Goal: Information Seeking & Learning: Learn about a topic

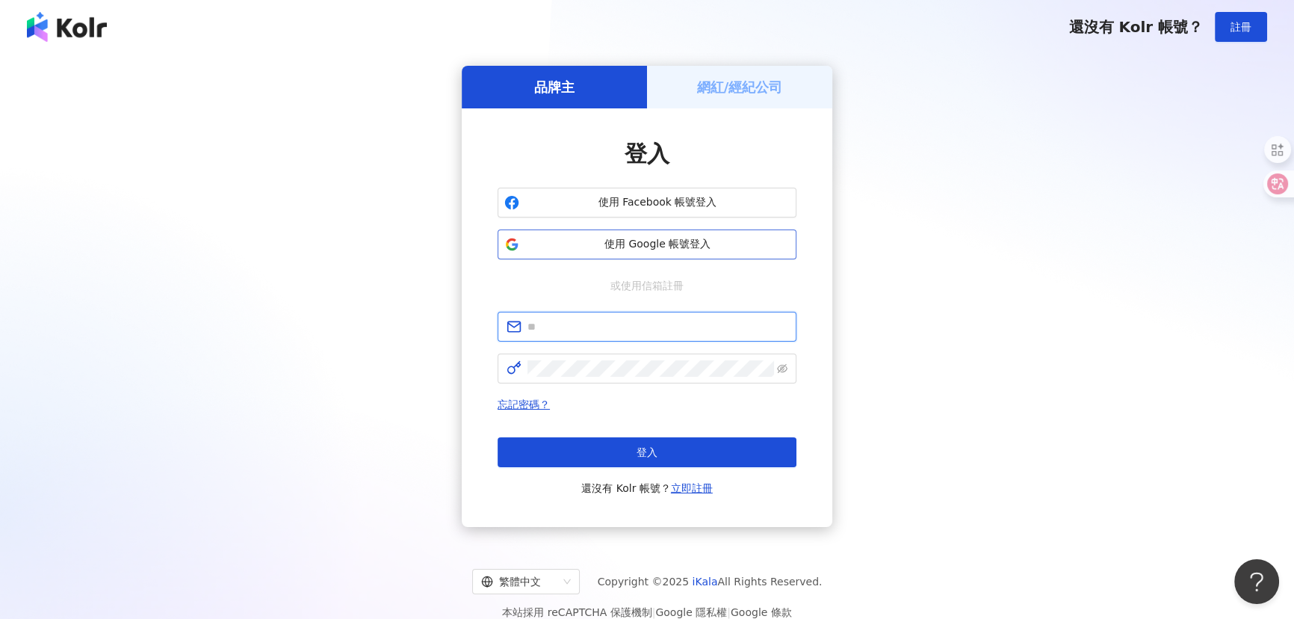
type input "**********"
click at [629, 247] on span "使用 Google 帳號登入" at bounding box center [657, 244] width 264 height 15
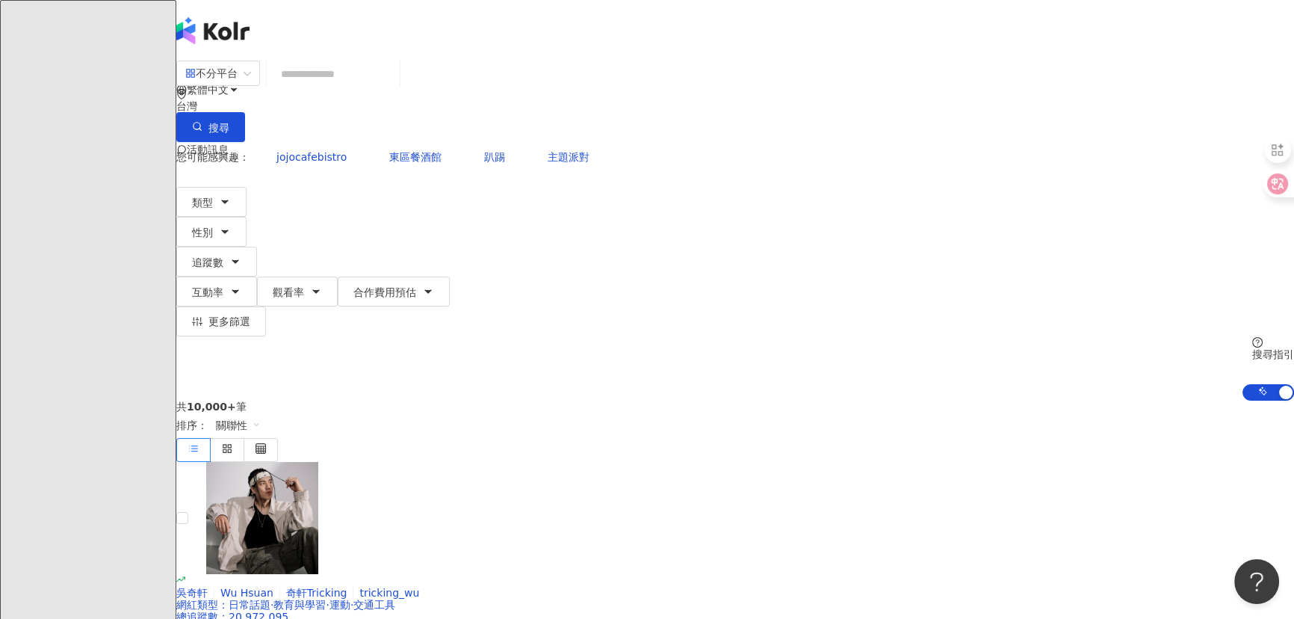
click at [394, 88] on input "search" at bounding box center [333, 74] width 121 height 28
paste input "**********"
type input "**********"
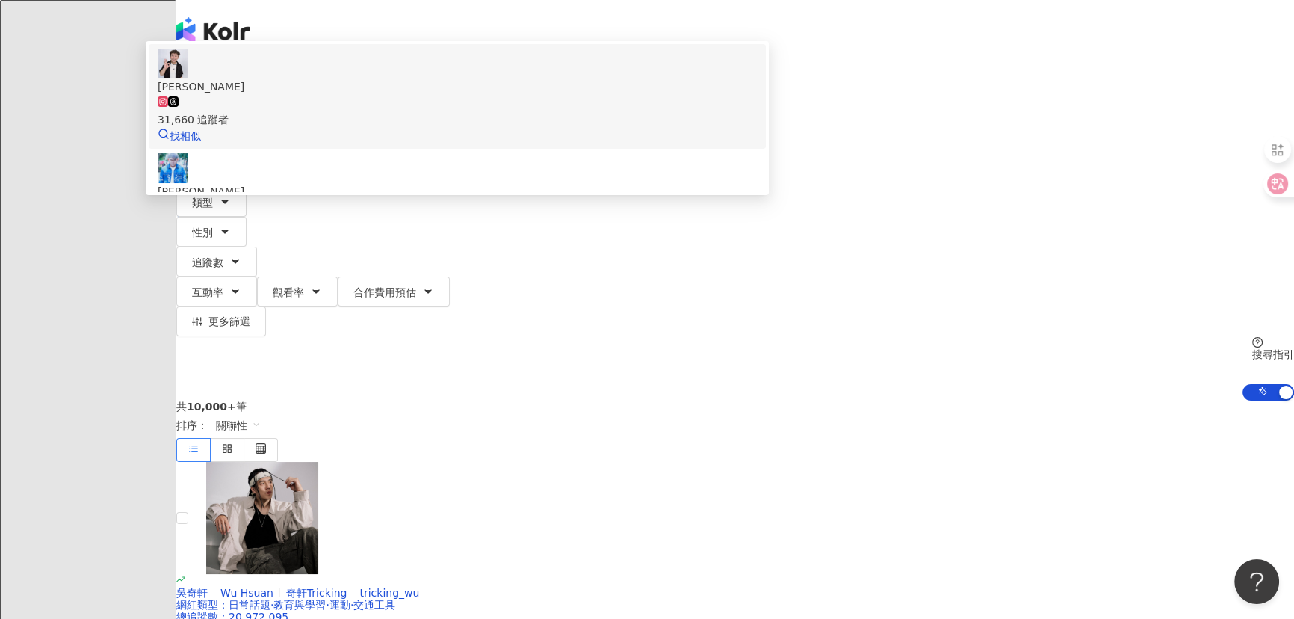
click at [522, 95] on span "[GEOGRAPHIC_DATA][PERSON_NAME]" at bounding box center [457, 86] width 599 height 16
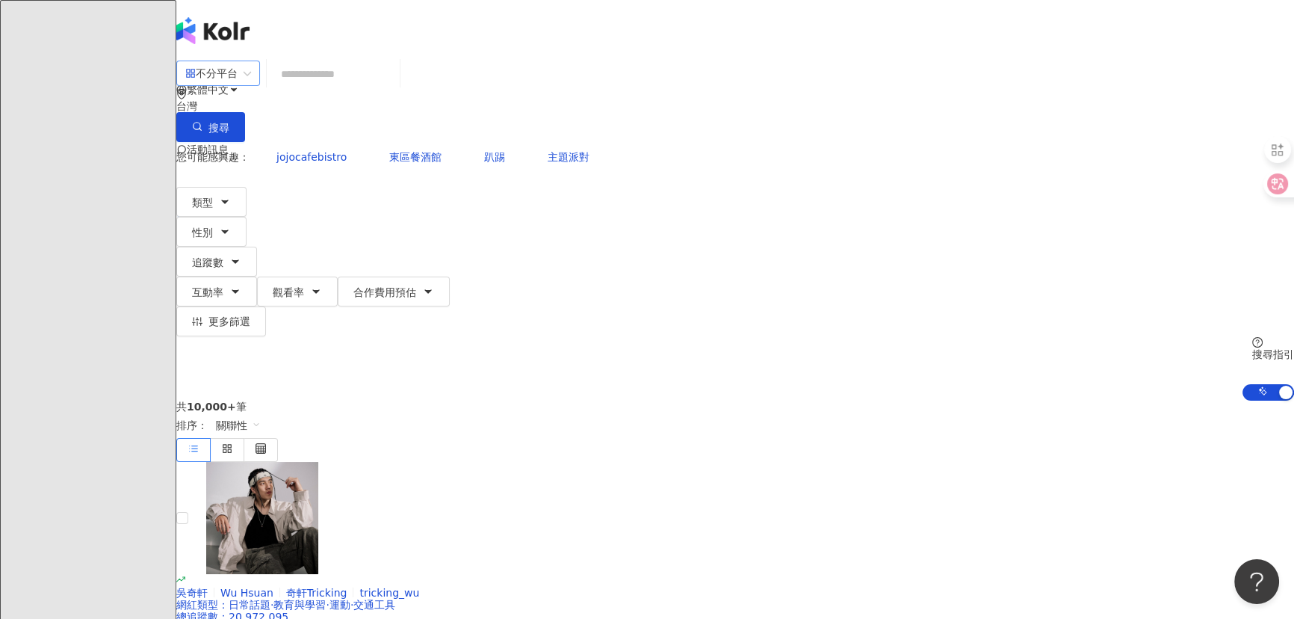
click at [238, 85] on div "不分平台" at bounding box center [211, 73] width 52 height 24
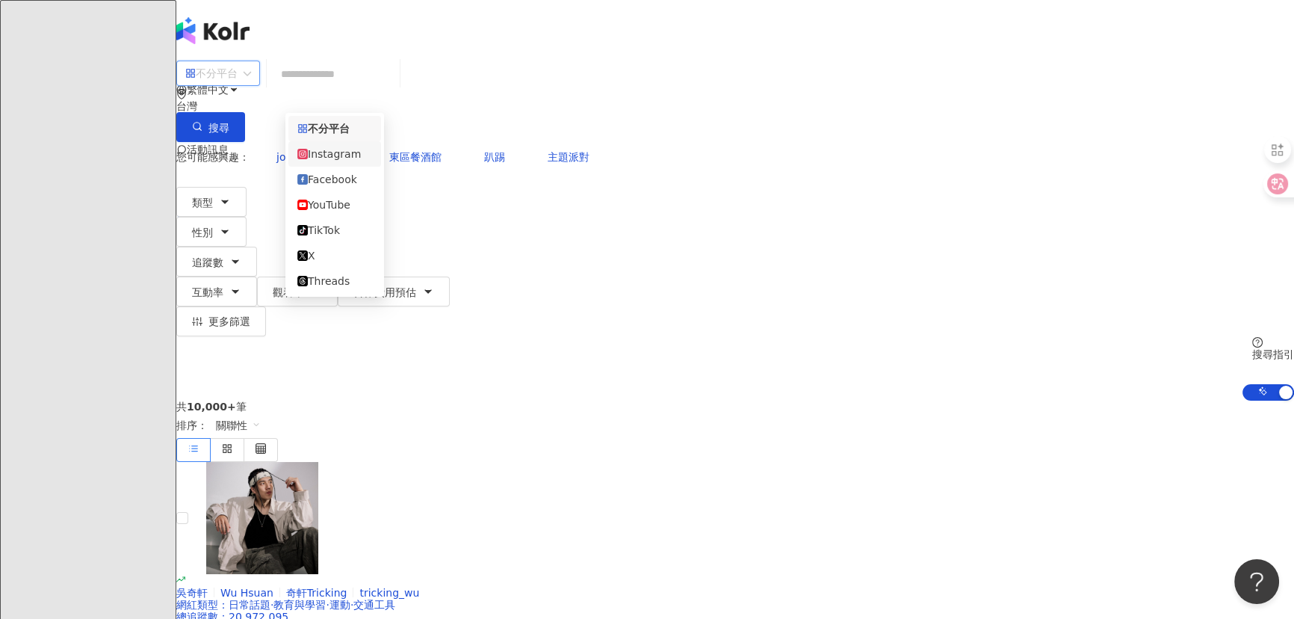
click at [335, 160] on div "Instagram" at bounding box center [334, 154] width 75 height 16
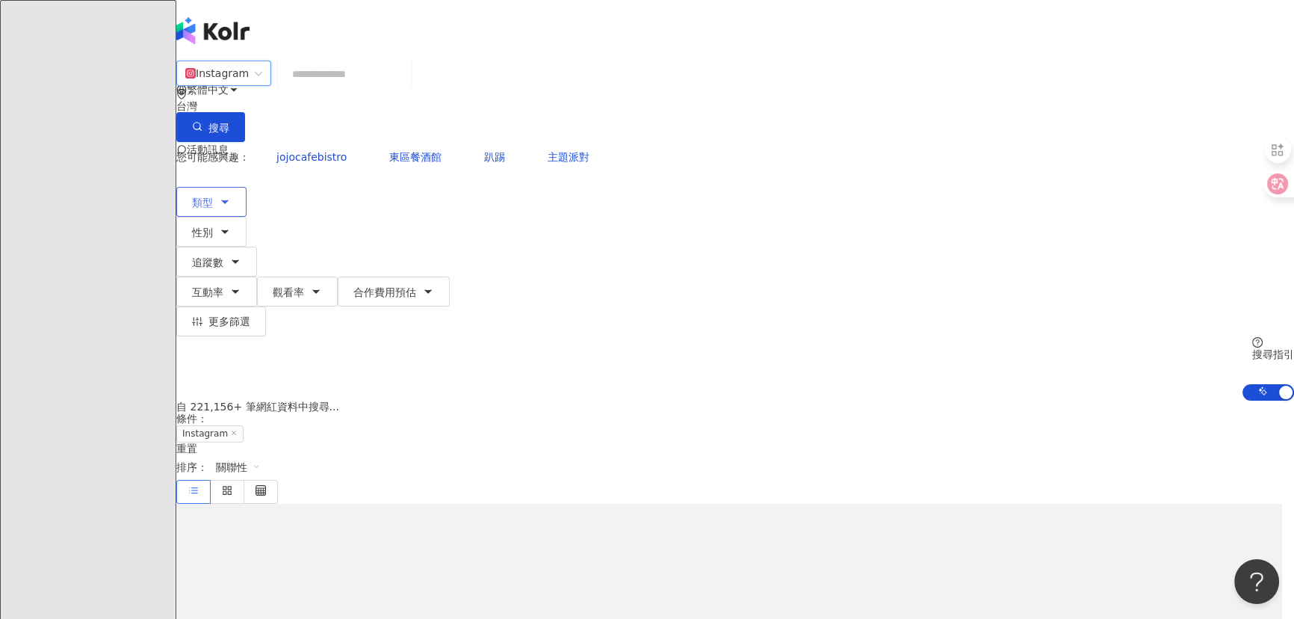
click at [247, 187] on button "類型" at bounding box center [211, 202] width 70 height 30
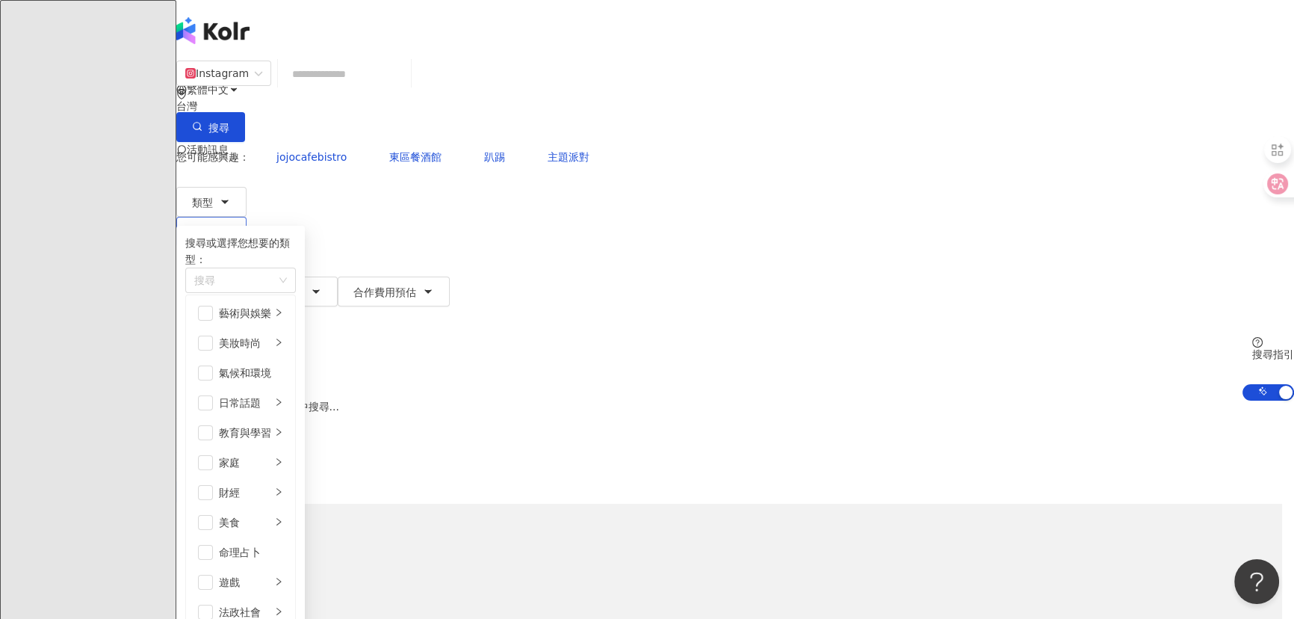
click at [213, 226] on span "性別" at bounding box center [202, 232] width 21 height 12
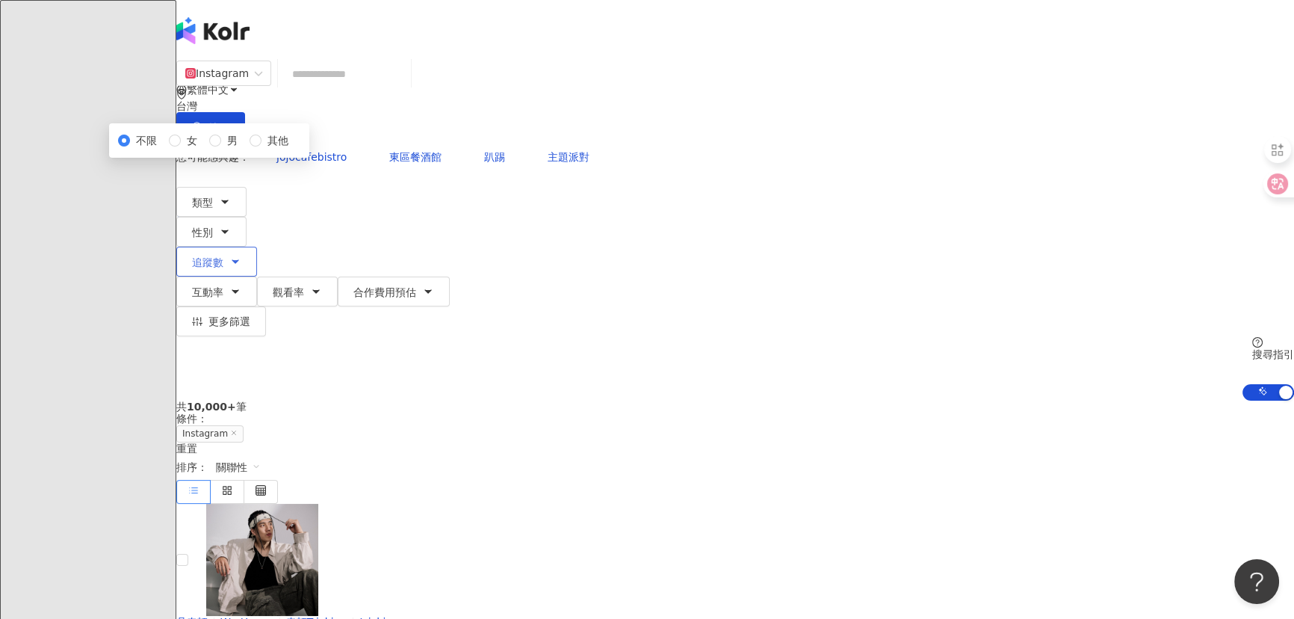
click at [241, 256] on icon "button" at bounding box center [235, 262] width 12 height 12
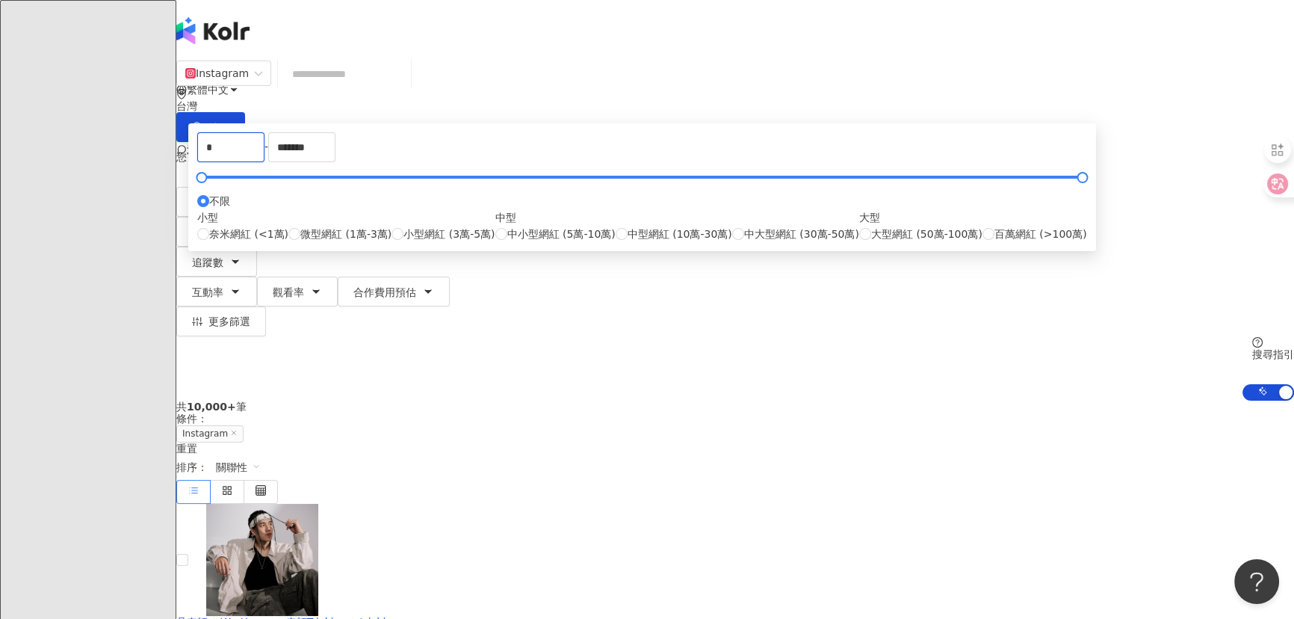
drag, startPoint x: 494, startPoint y: 229, endPoint x: 419, endPoint y: 219, distance: 75.4
click at [495, 242] on span "小型網紅 (3萬-5萬)" at bounding box center [448, 234] width 91 height 16
type input "*****"
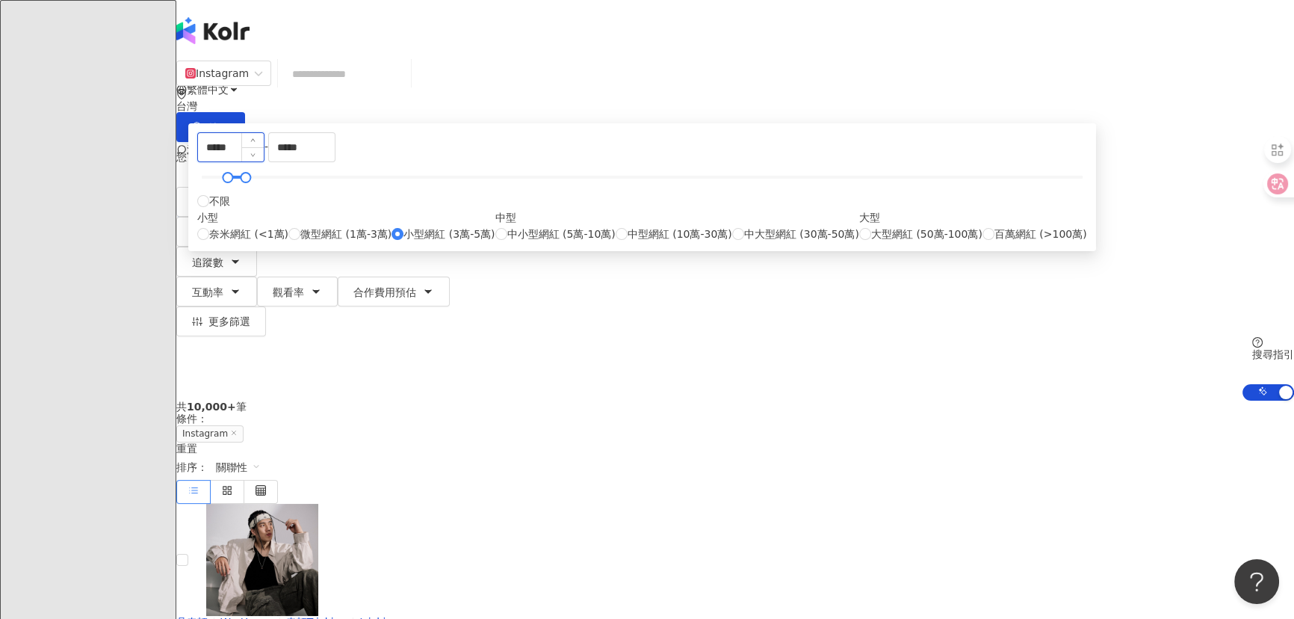
click at [264, 161] on input "*****" at bounding box center [231, 147] width 66 height 28
type input "*****"
drag, startPoint x: 673, startPoint y: 224, endPoint x: 662, endPoint y: 227, distance: 11.6
click at [335, 161] on input "*****" at bounding box center [302, 147] width 66 height 28
type input "*****"
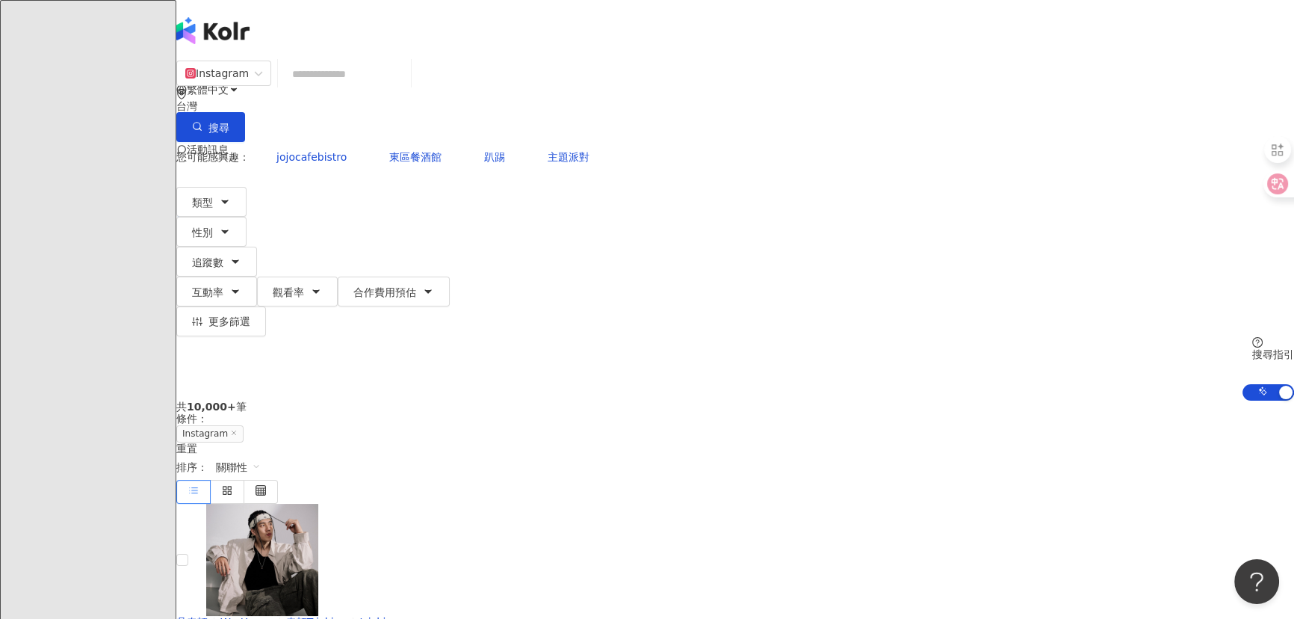
click at [946, 400] on div "共 10,000+ 筆 條件 ： Instagram 重置 排序： 關聯性" at bounding box center [735, 451] width 1118 height 102
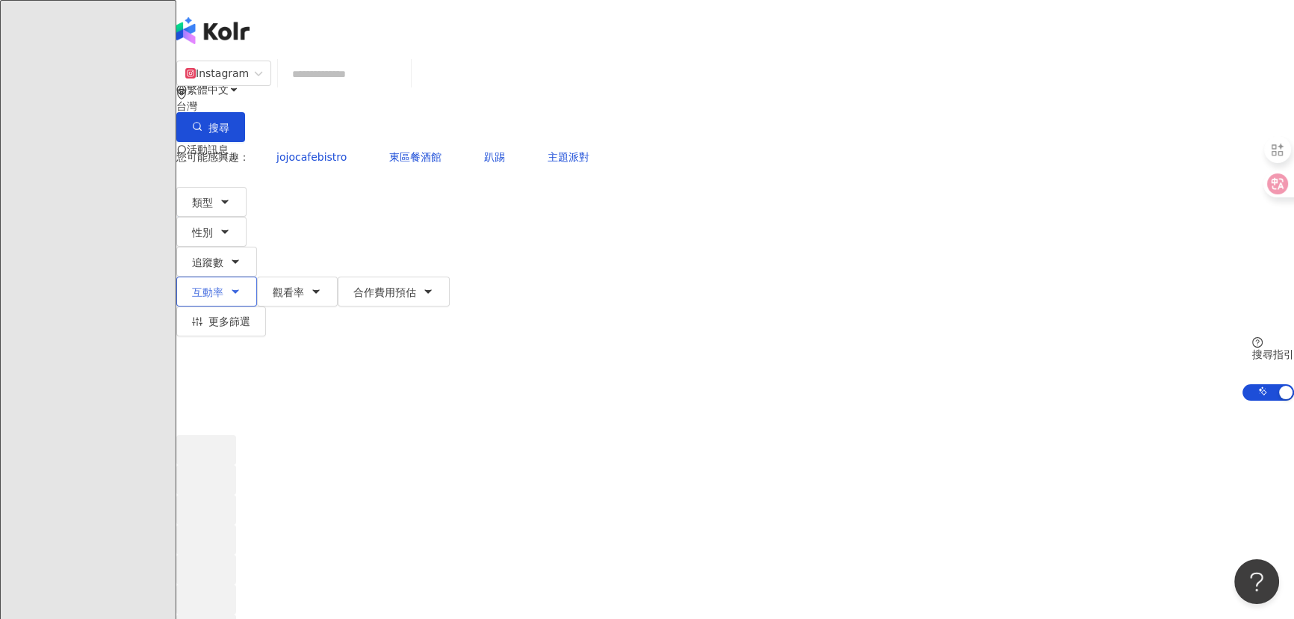
click at [223, 286] on span "互動率" at bounding box center [207, 292] width 31 height 12
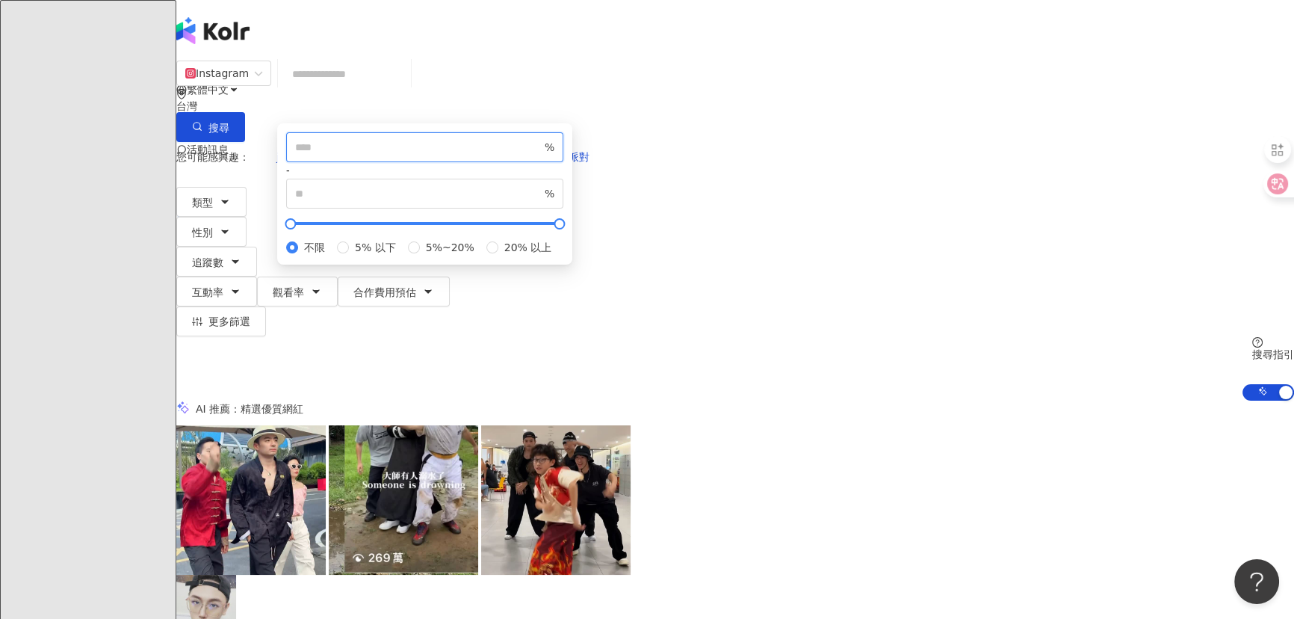
click at [563, 162] on span "%" at bounding box center [424, 147] width 277 height 30
type input "*"
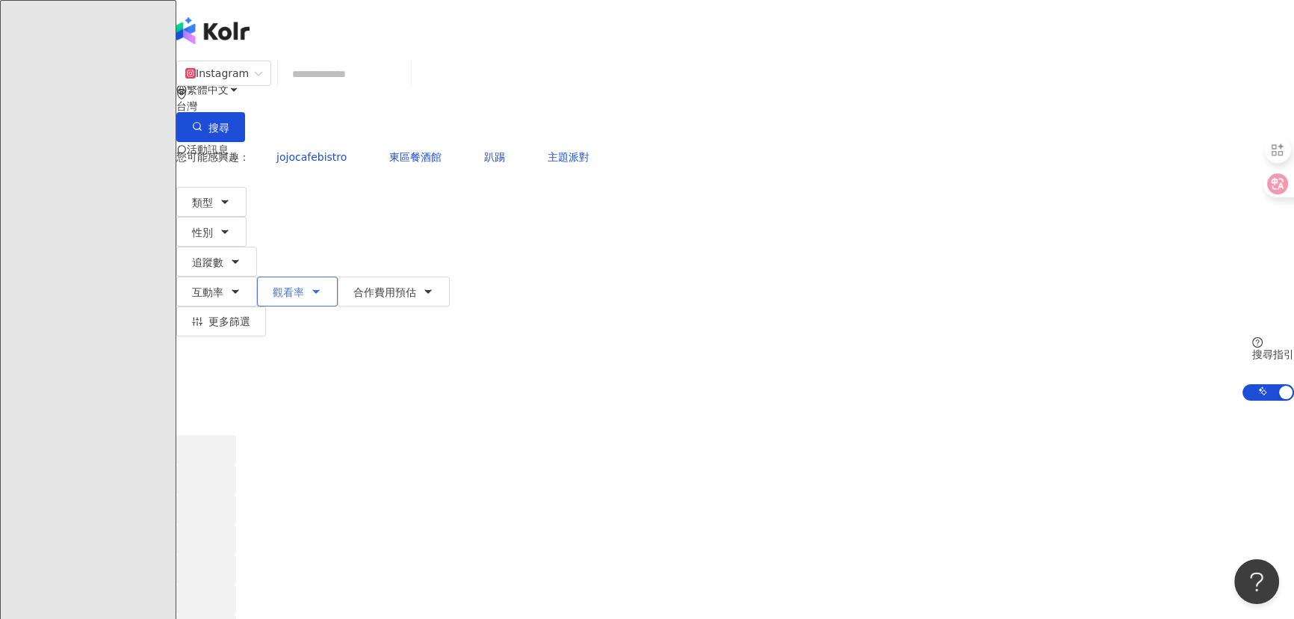
click at [304, 286] on span "觀看率" at bounding box center [288, 292] width 31 height 12
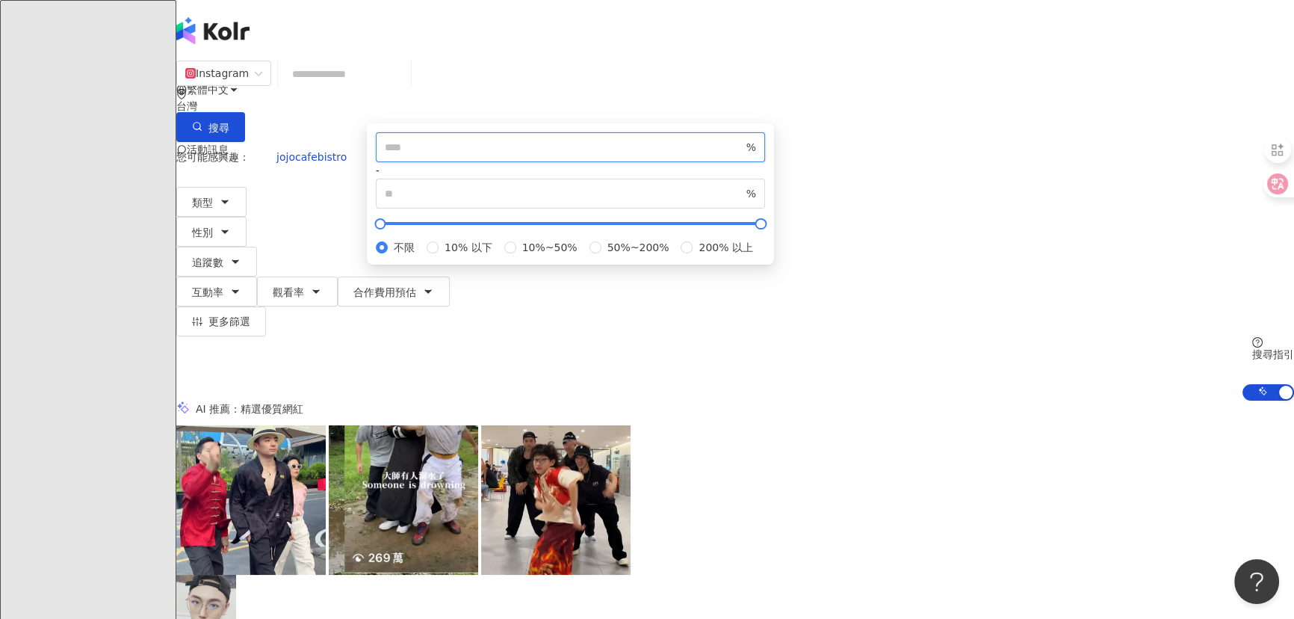
click at [687, 155] on input "number" at bounding box center [564, 147] width 359 height 16
type input "**"
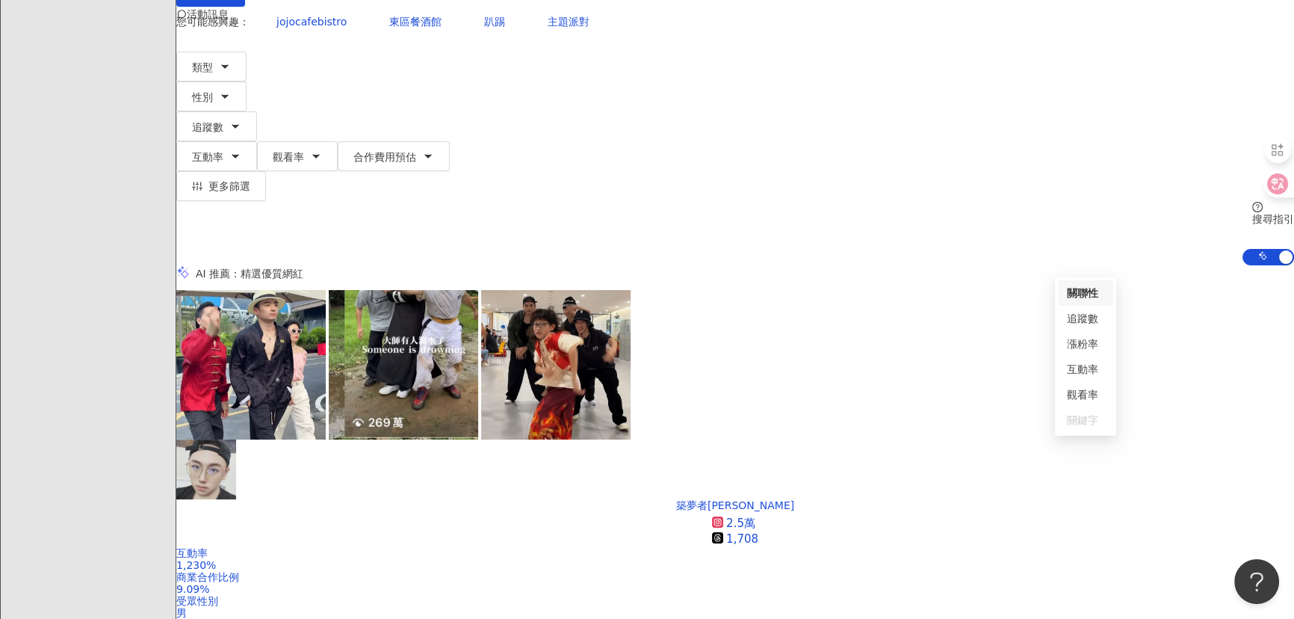
click at [1083, 396] on div "觀看率" at bounding box center [1085, 394] width 37 height 16
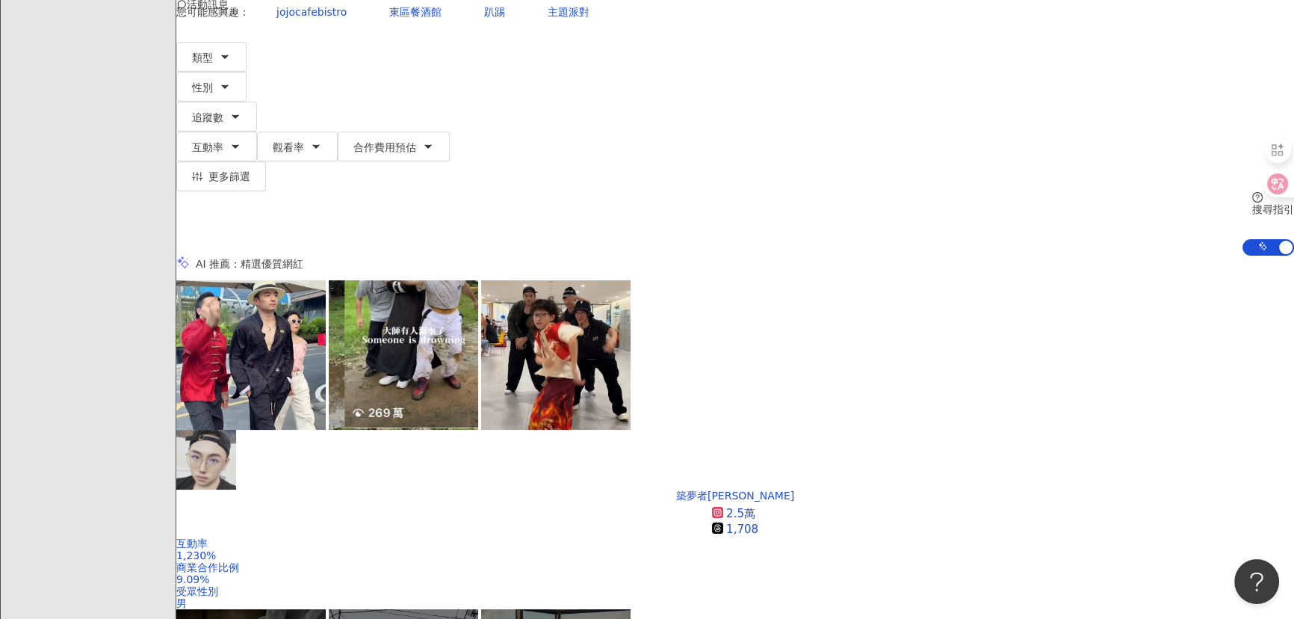
scroll to position [67, 0]
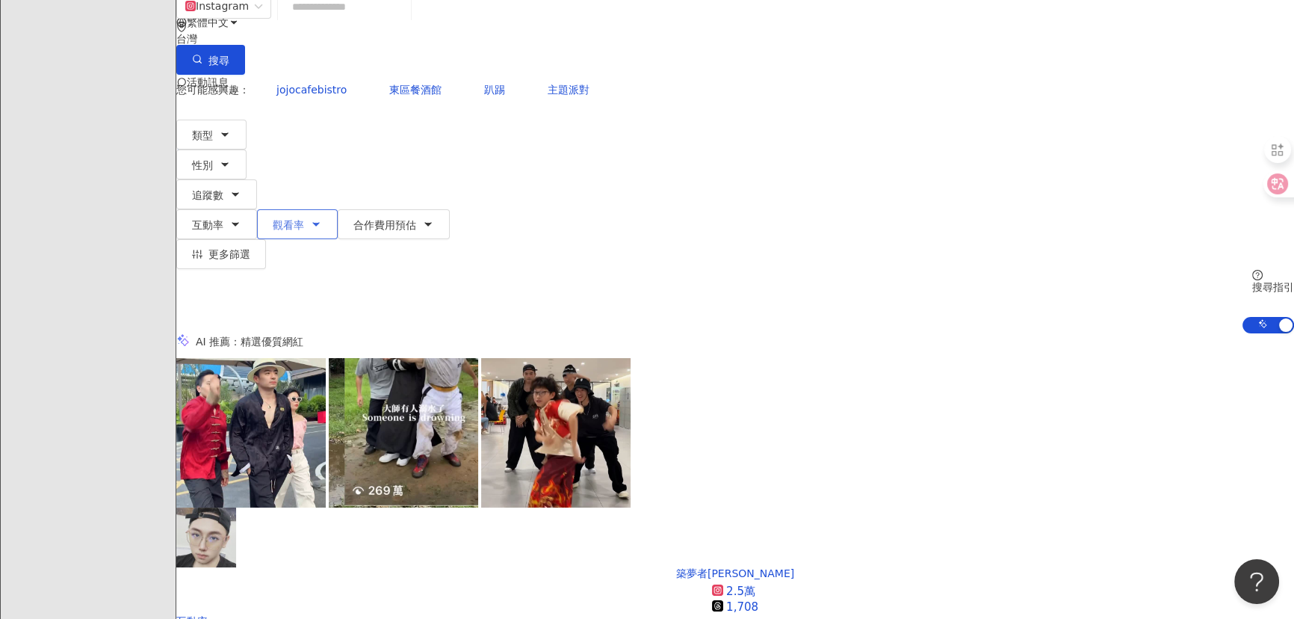
click at [338, 209] on button "觀看率" at bounding box center [297, 224] width 81 height 30
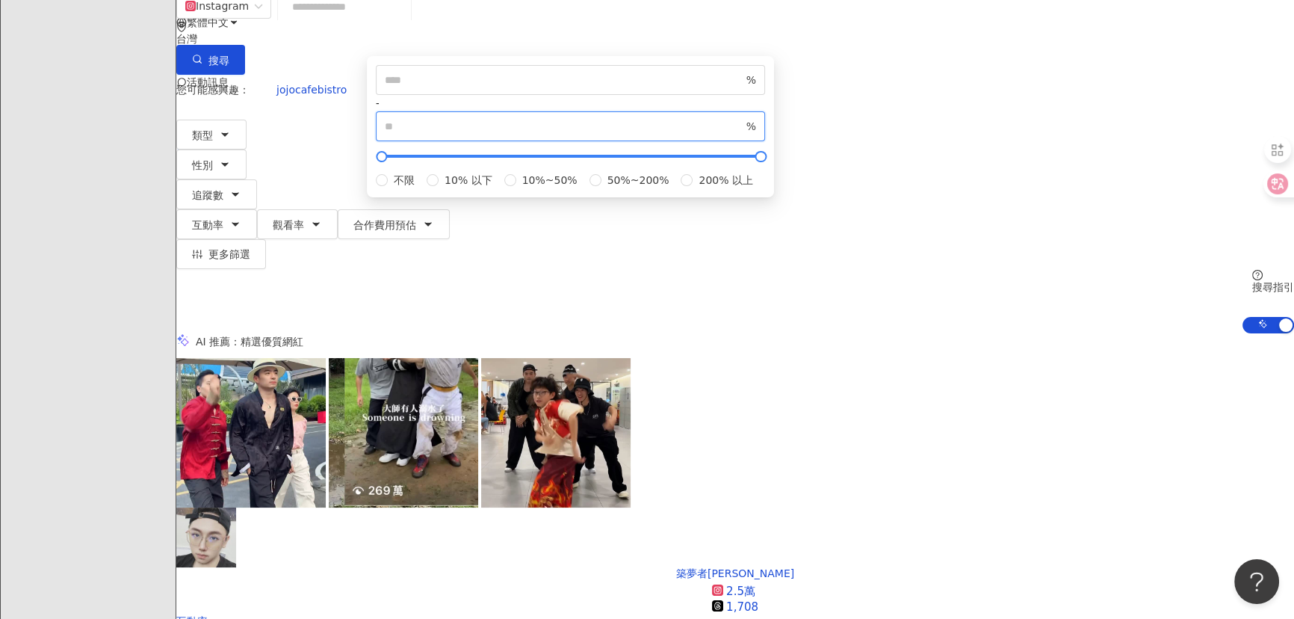
click at [743, 134] on input "number" at bounding box center [564, 126] width 359 height 16
type input "***"
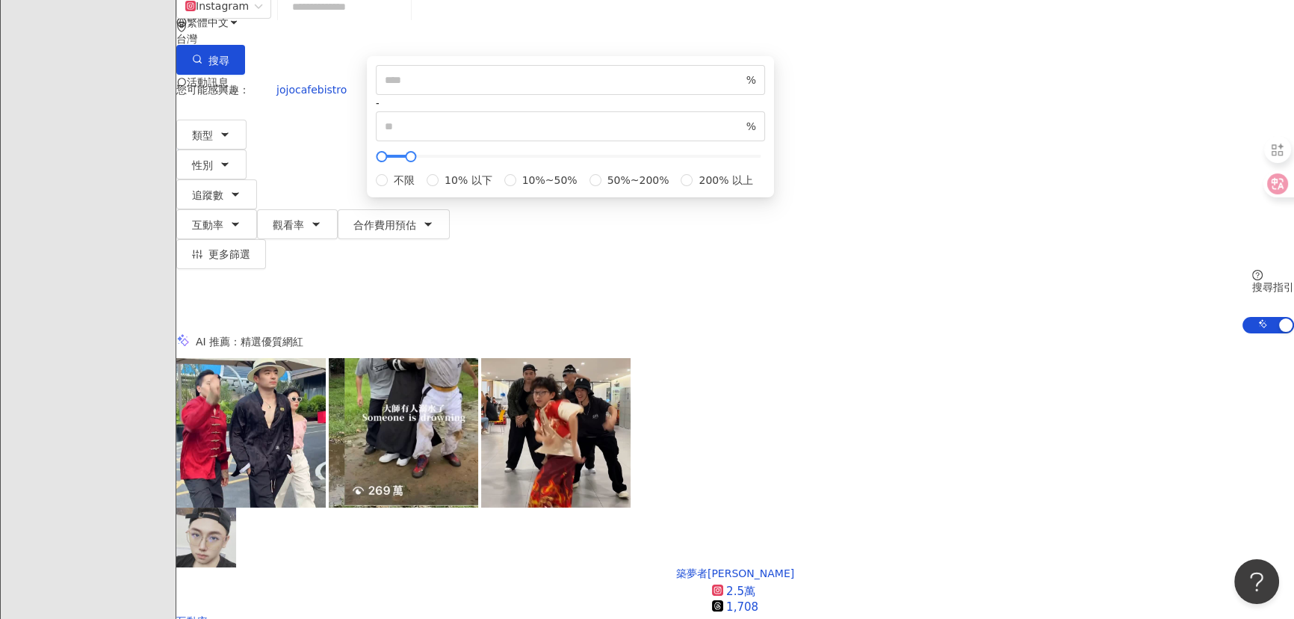
click at [999, 333] on div "AI 推薦 ： 精選優質網紅" at bounding box center [735, 341] width 1118 height 16
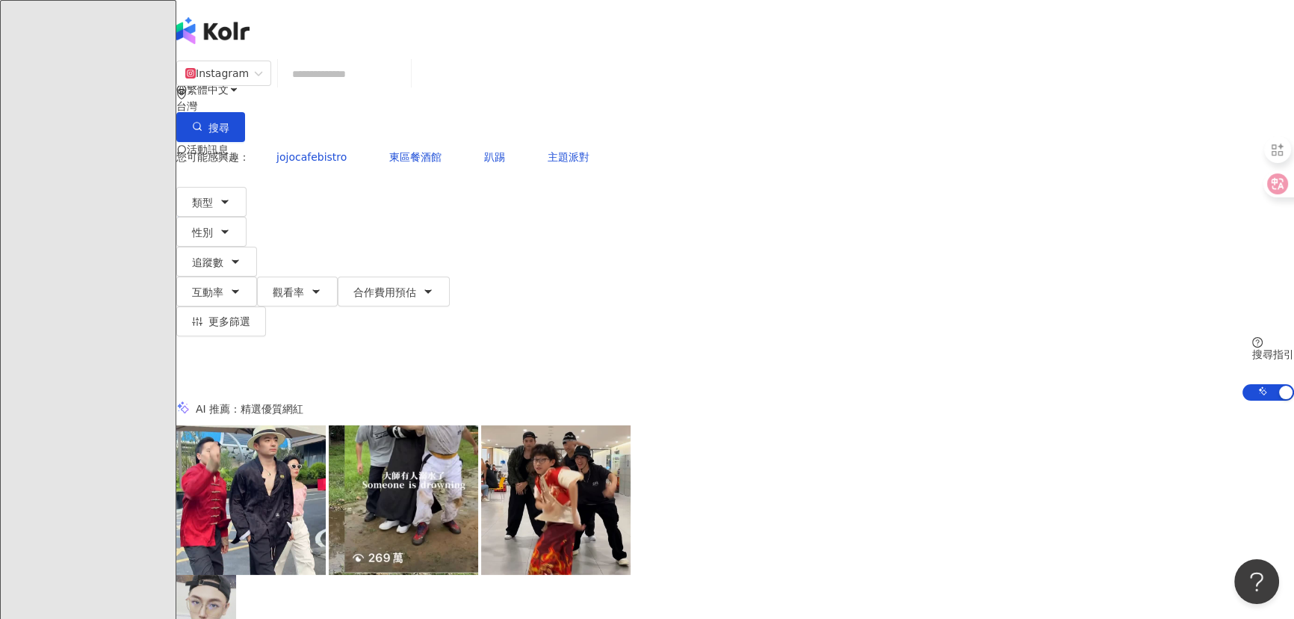
click at [405, 88] on input "search" at bounding box center [344, 74] width 121 height 28
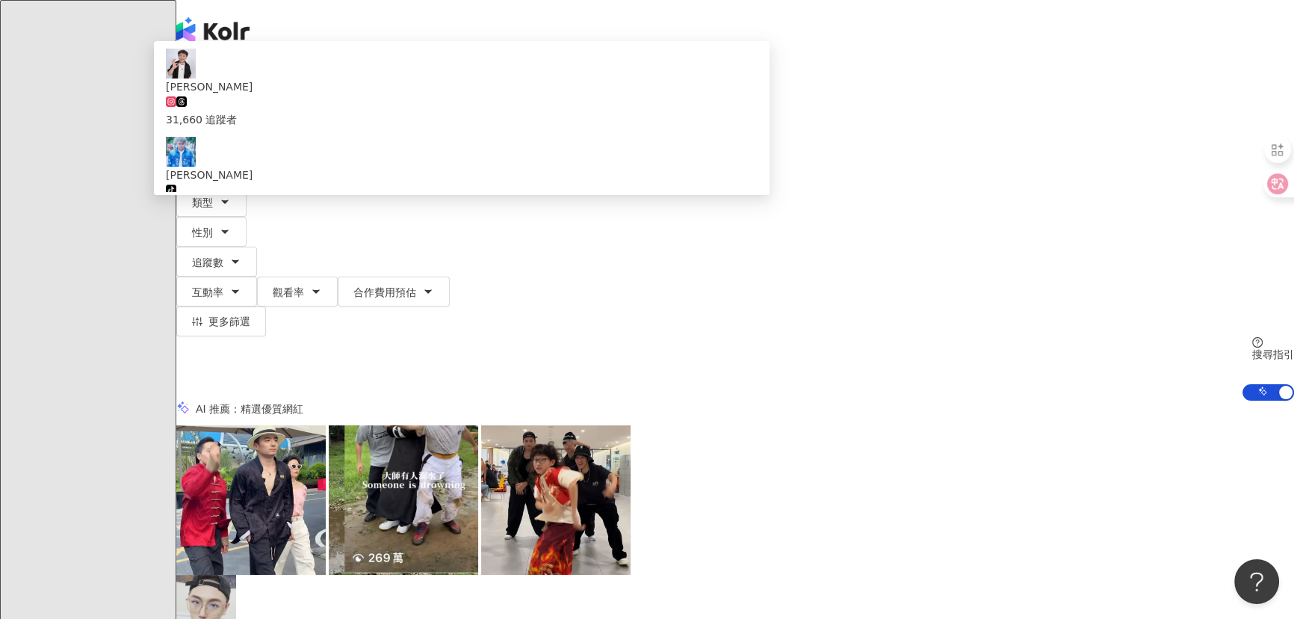
type input "*"
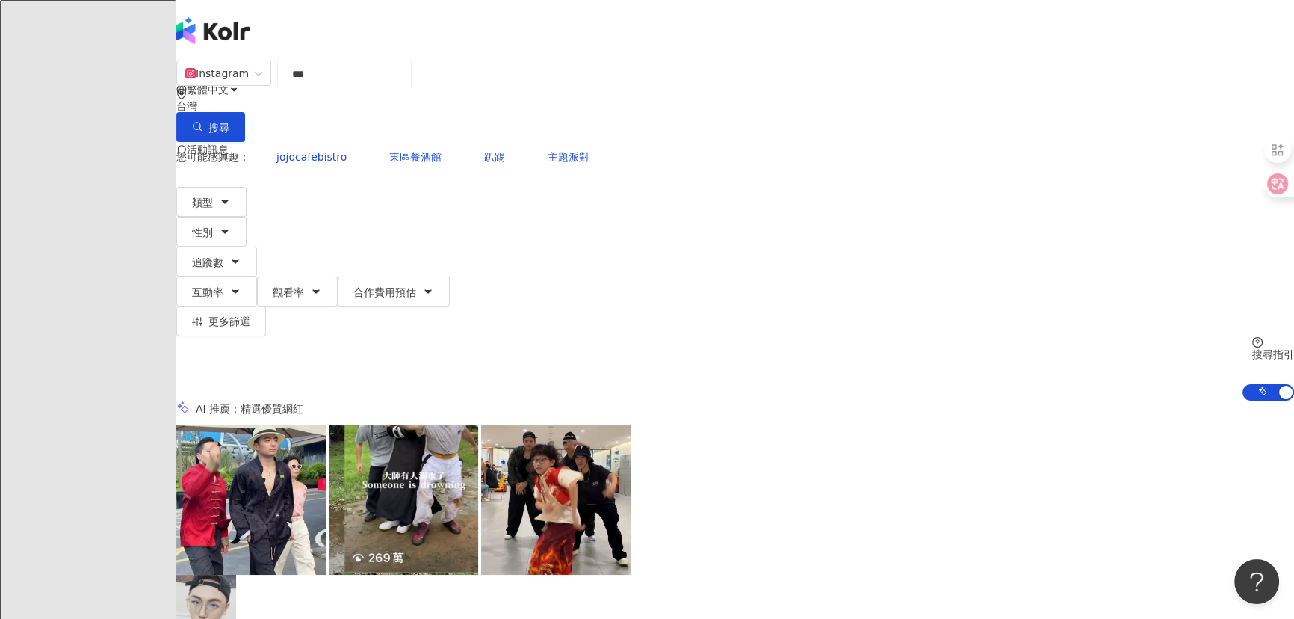
type input "***"
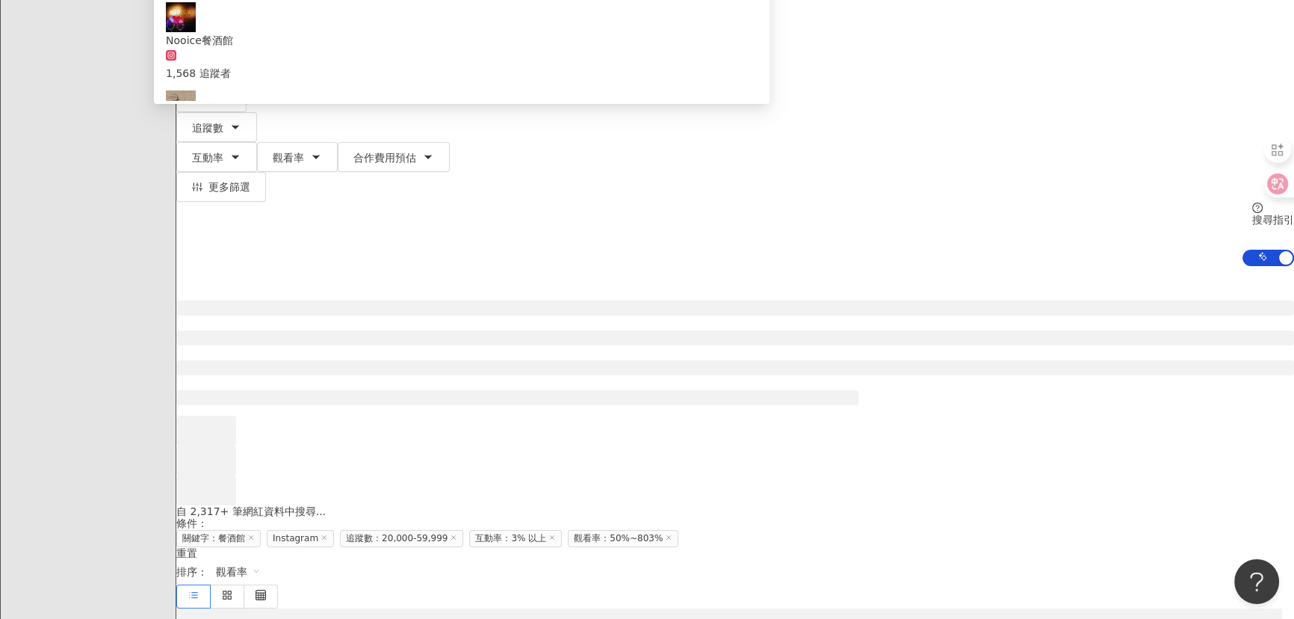
scroll to position [135, 0]
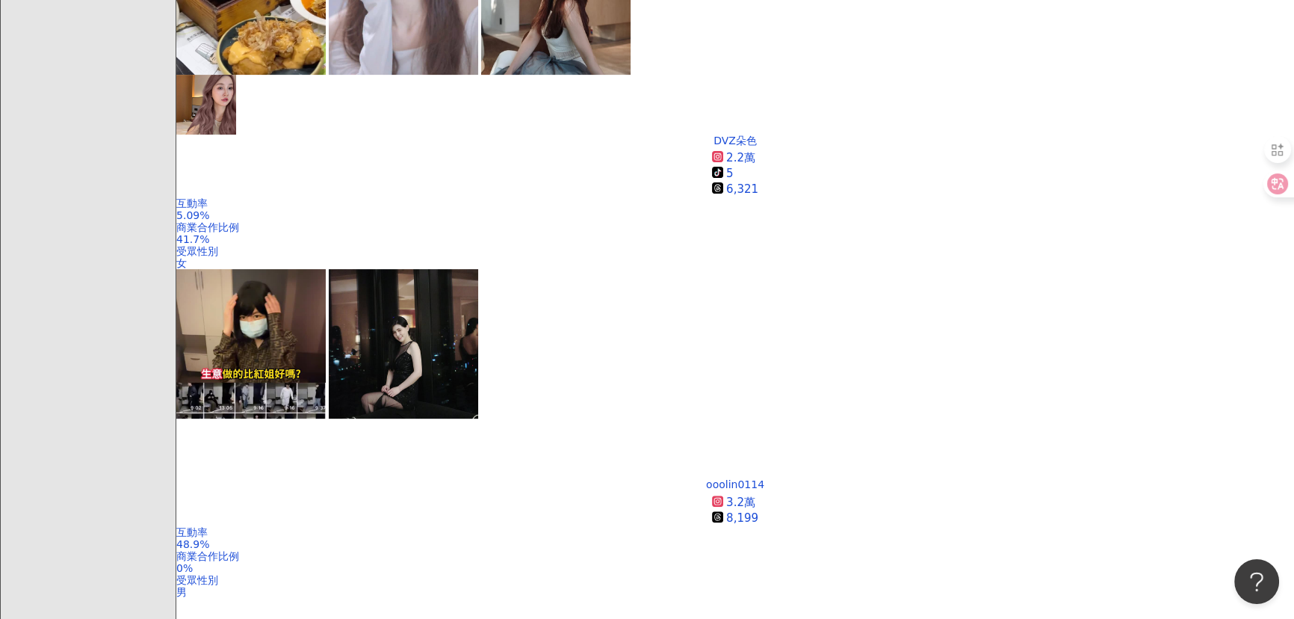
scroll to position [621, 0]
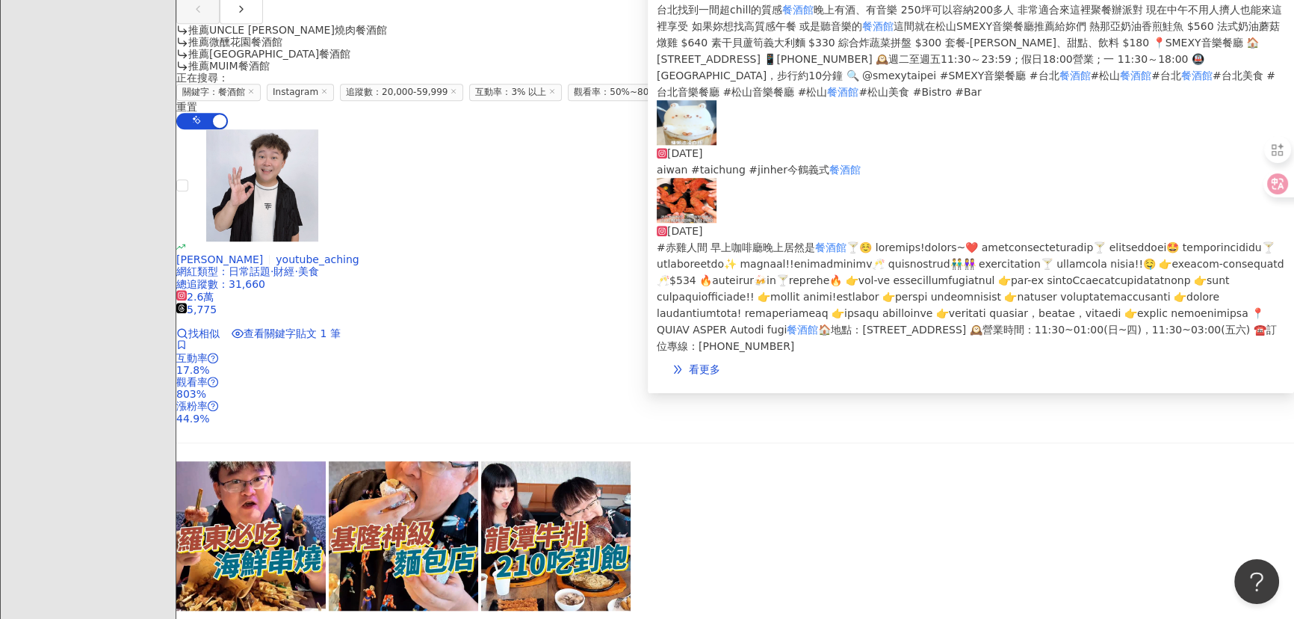
scroll to position [1572, 0]
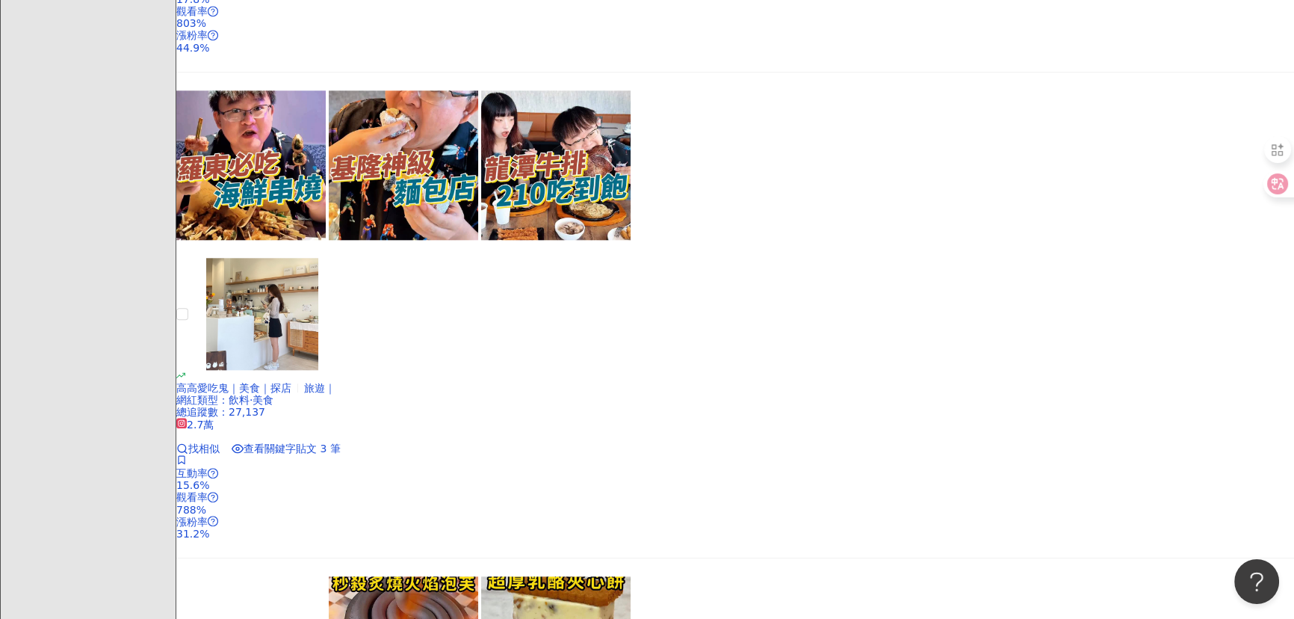
scroll to position [2047, 0]
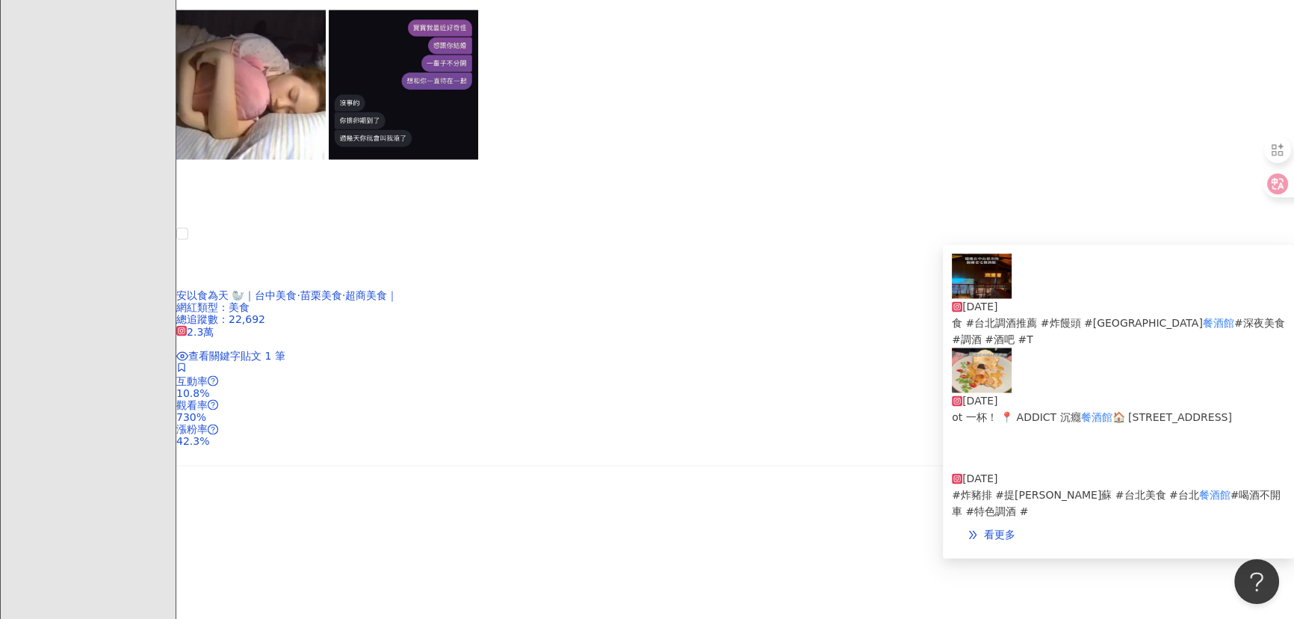
scroll to position [3066, 0]
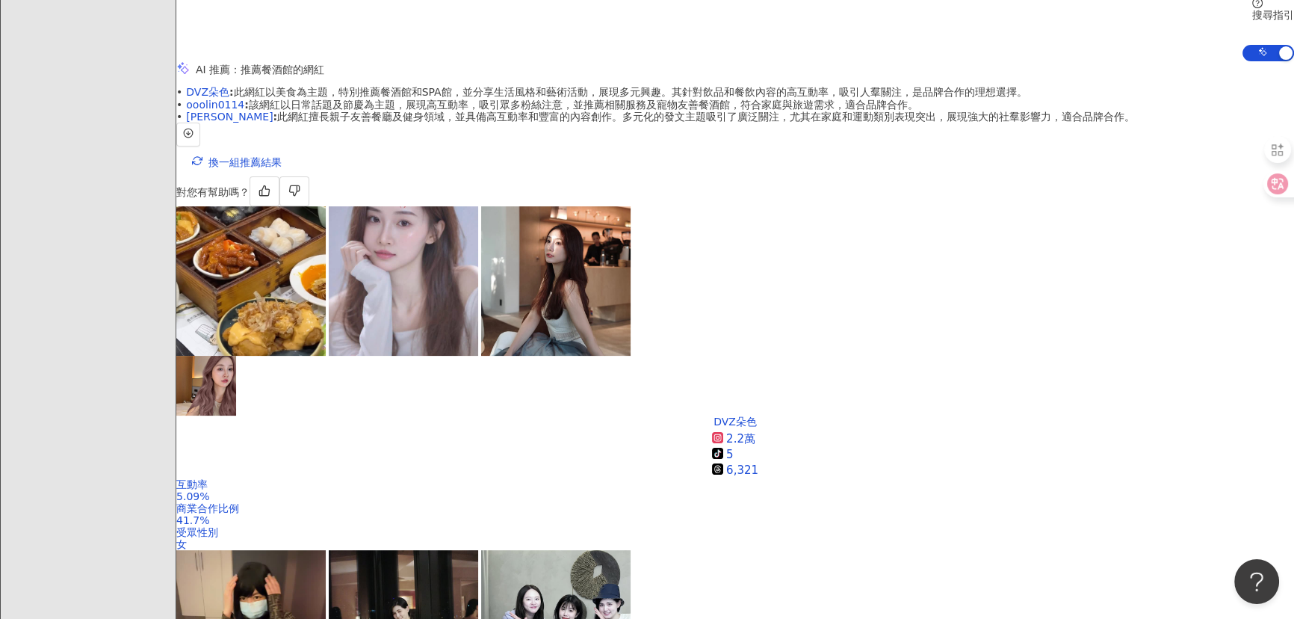
scroll to position [475, 0]
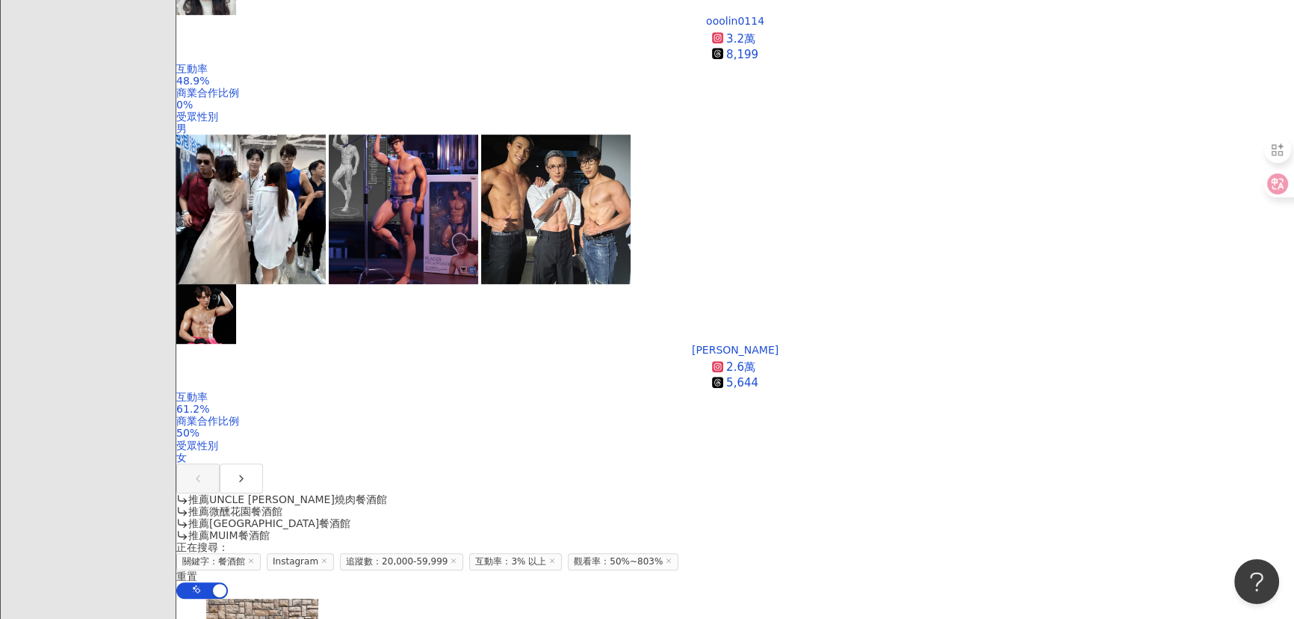
scroll to position [1086, 0]
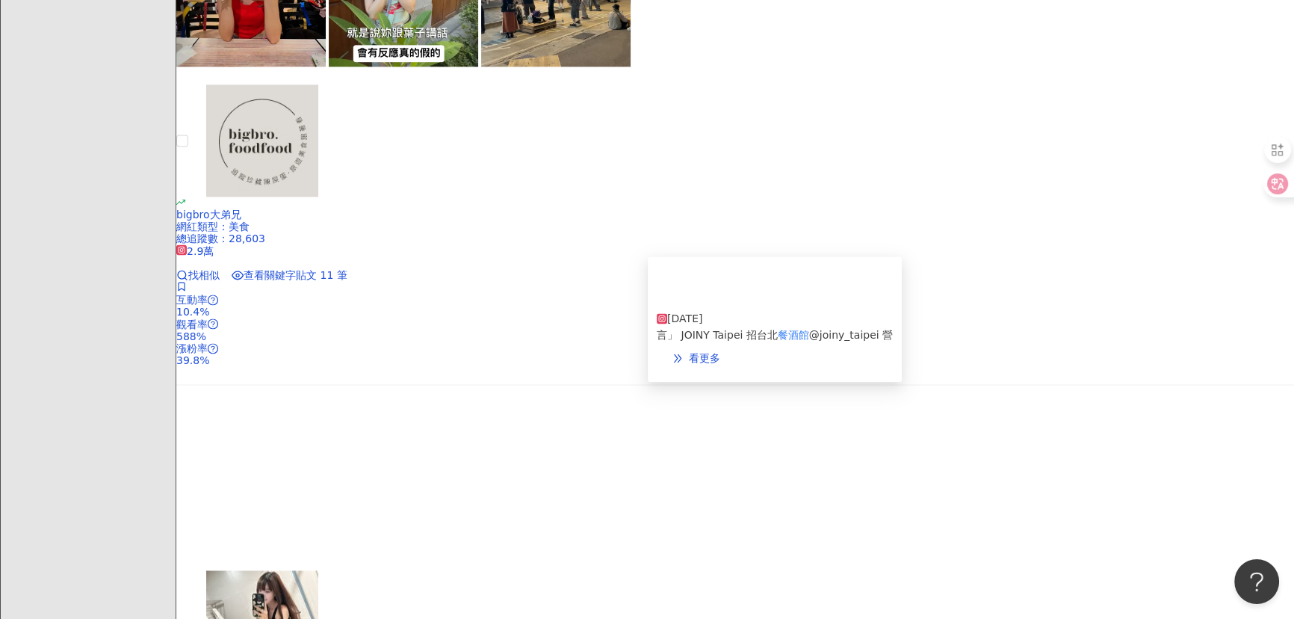
scroll to position [2716, 0]
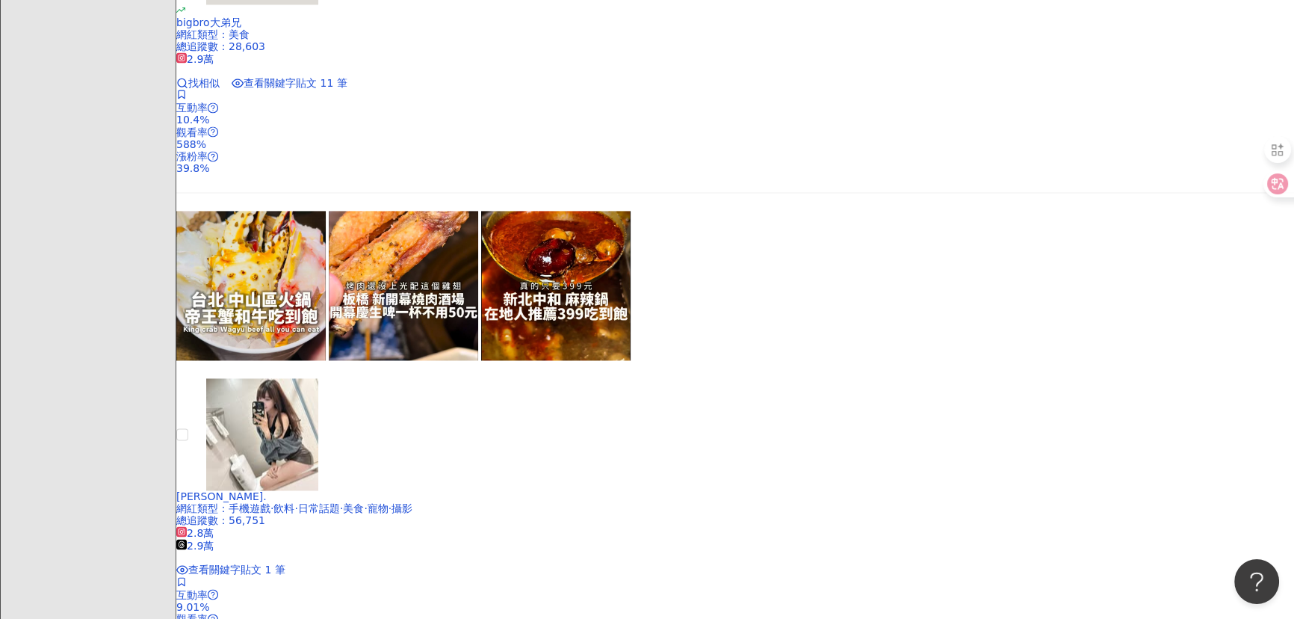
scroll to position [2988, 0]
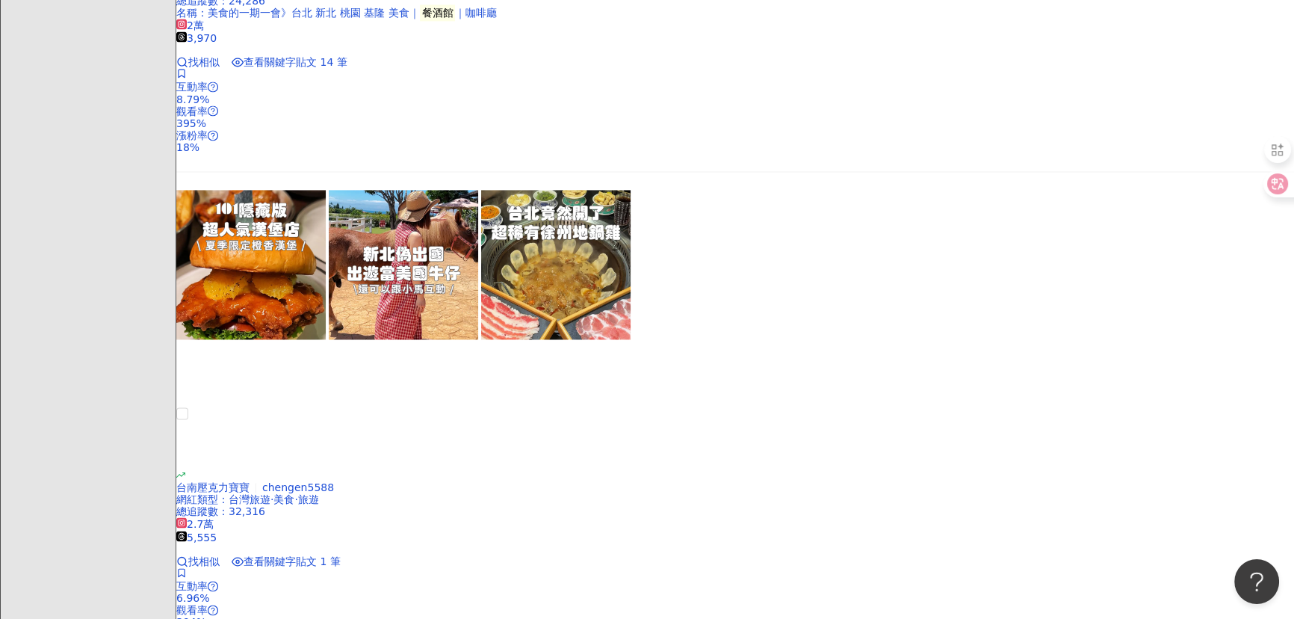
scroll to position [2932, 0]
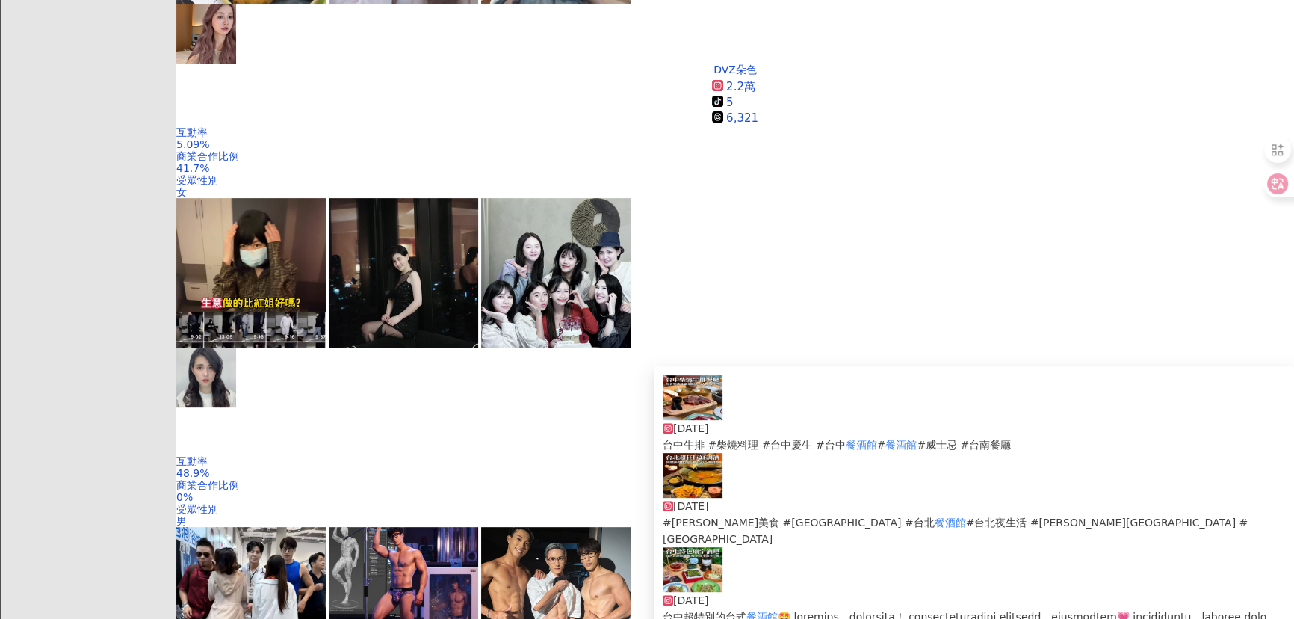
scroll to position [895, 0]
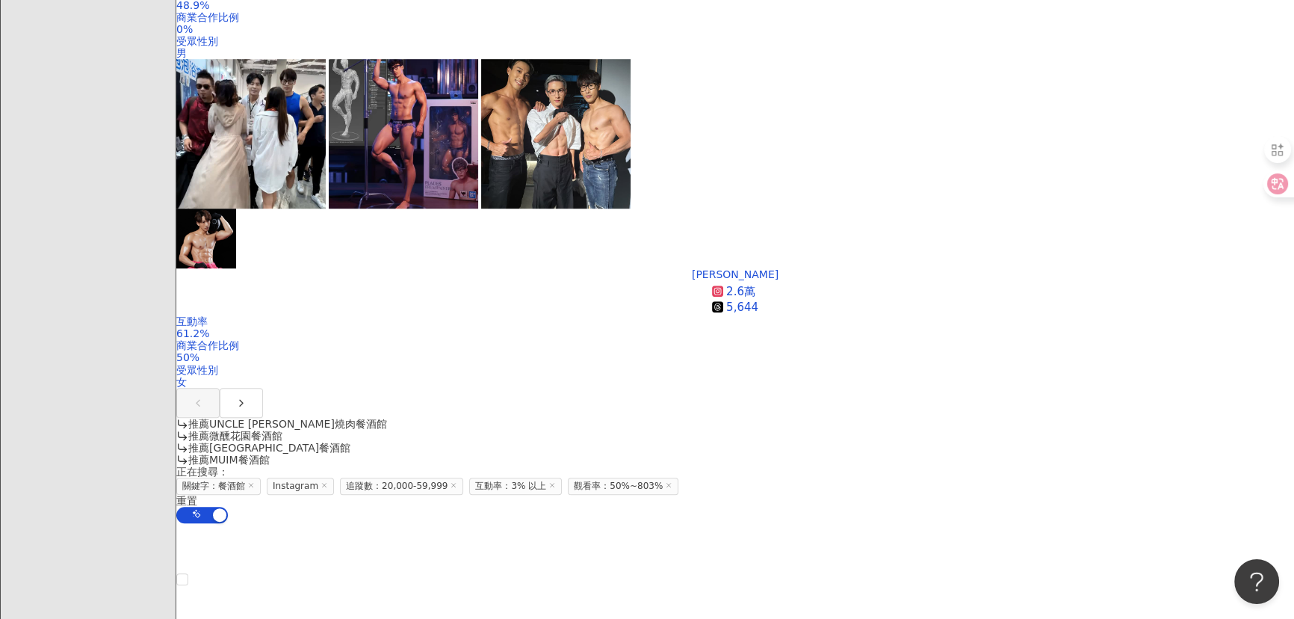
scroll to position [1370, 0]
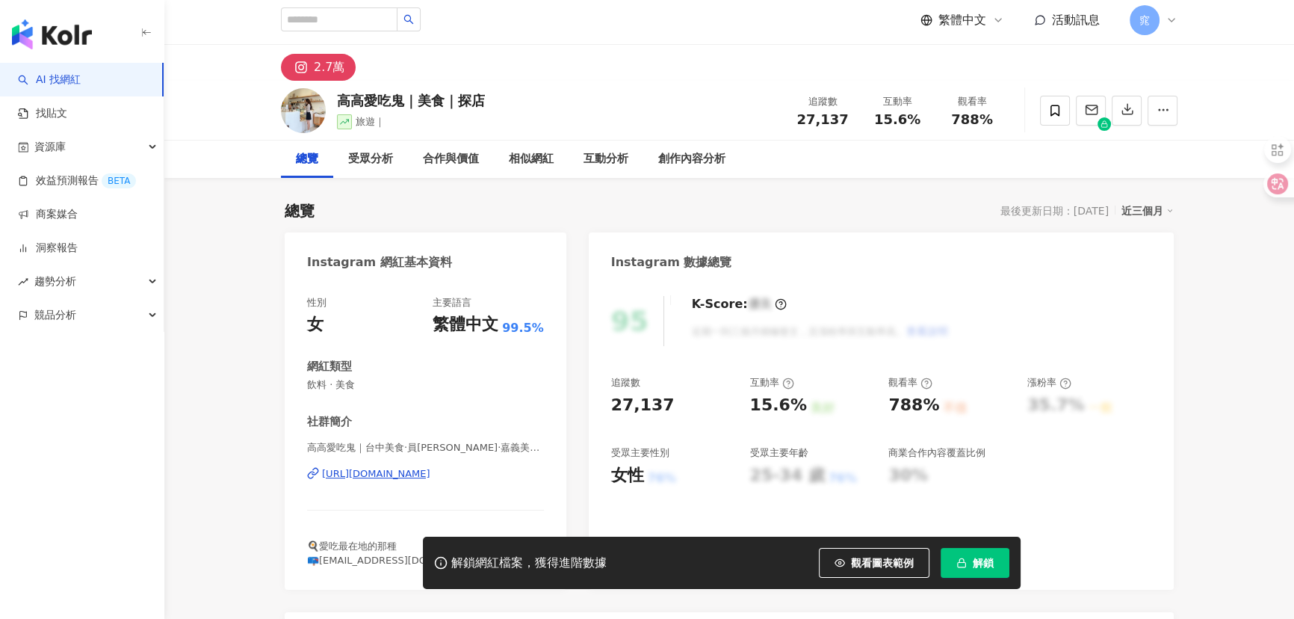
scroll to position [67, 0]
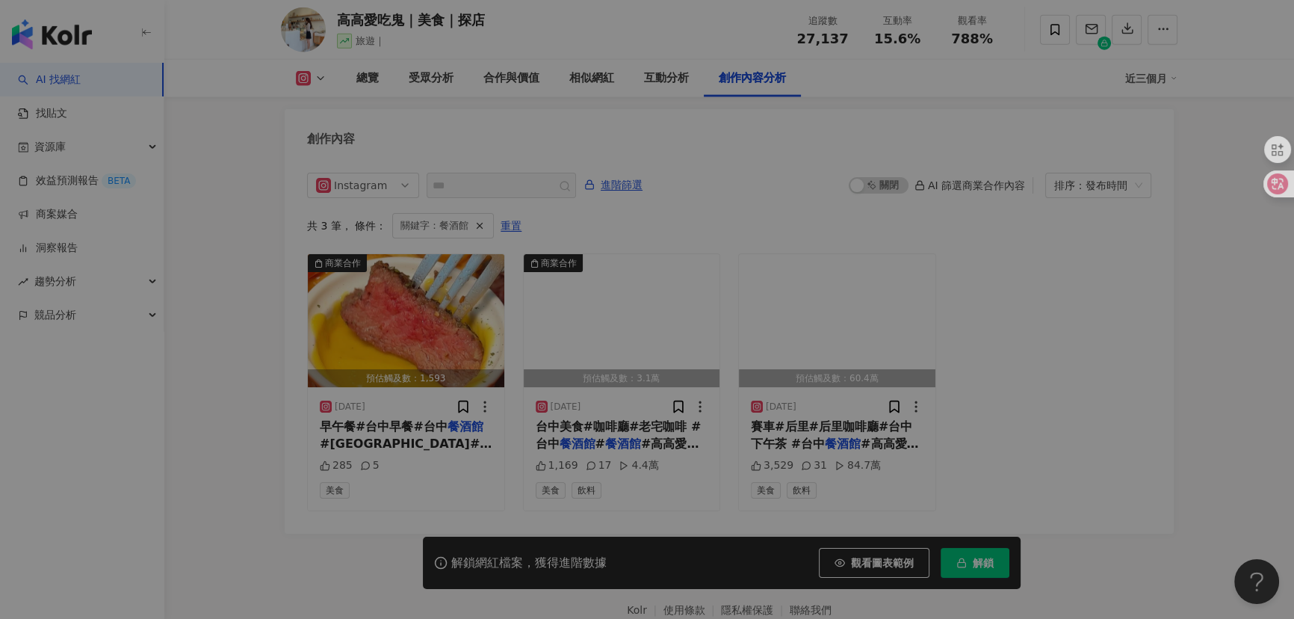
scroll to position [0, 0]
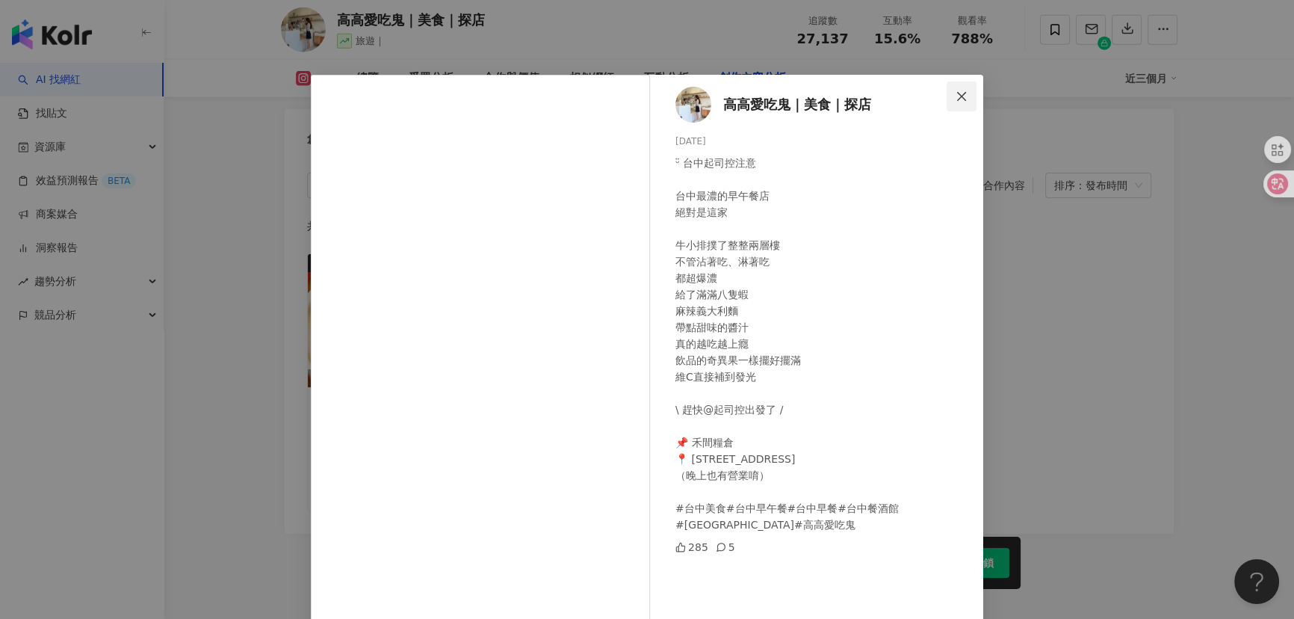
click at [957, 96] on icon "close" at bounding box center [961, 95] width 9 height 9
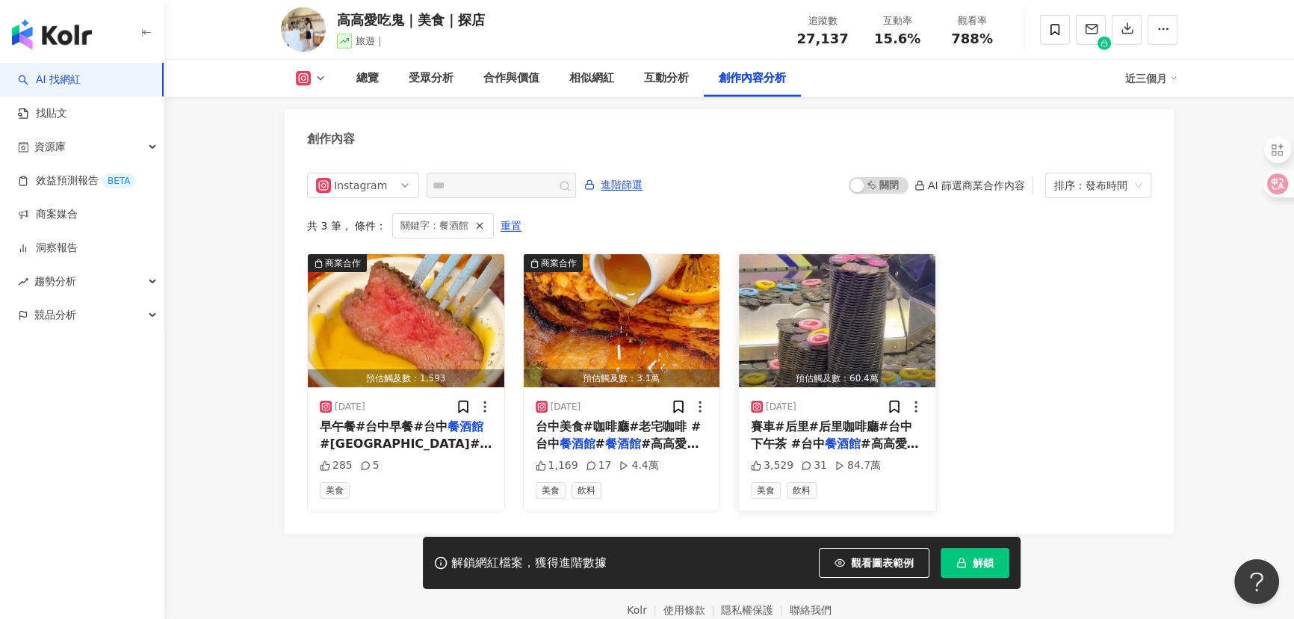
click at [846, 318] on img "button" at bounding box center [837, 320] width 196 height 133
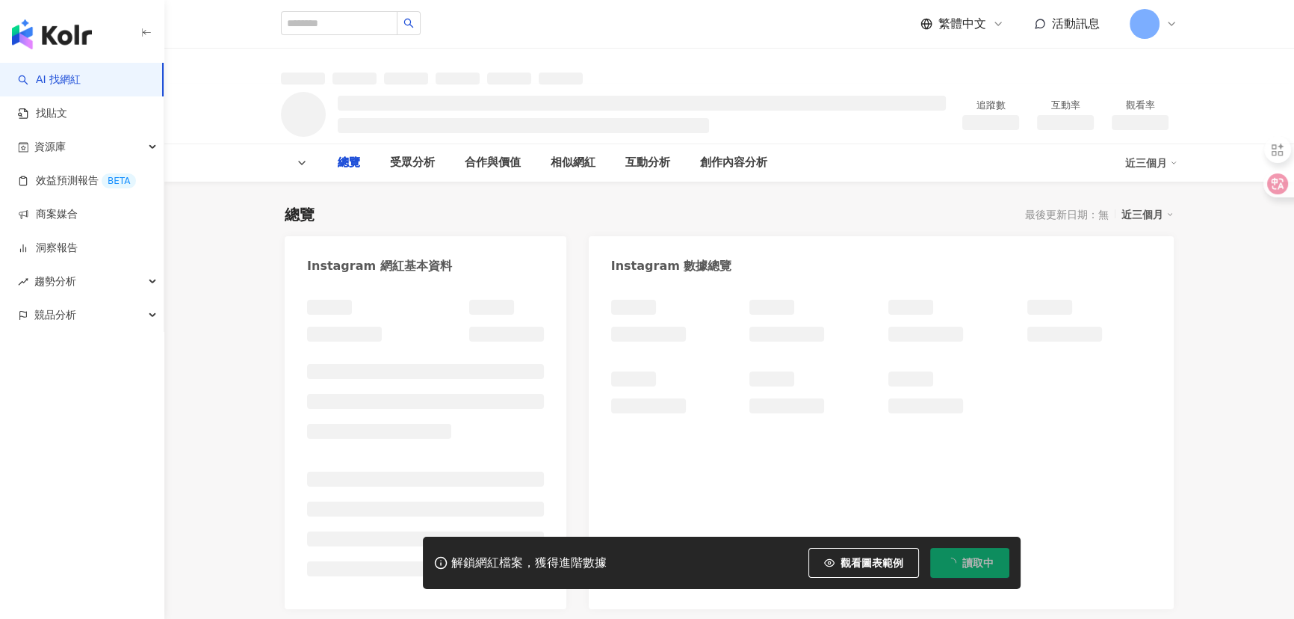
type input "***"
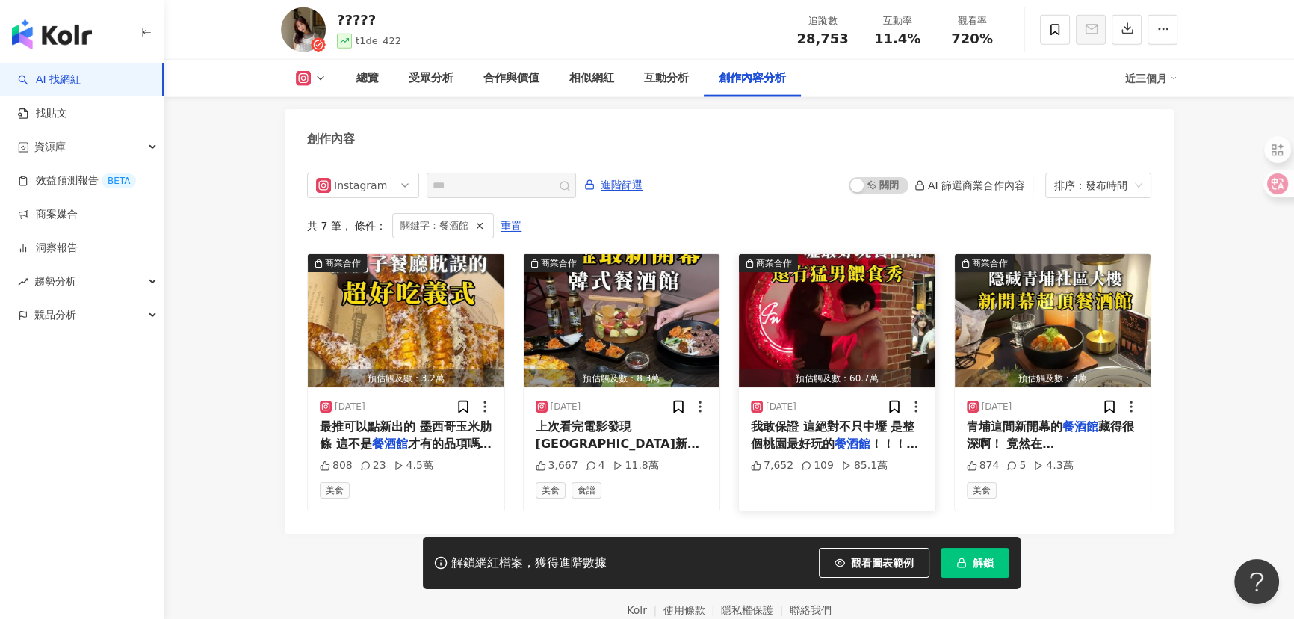
click at [822, 302] on img "button" at bounding box center [837, 320] width 196 height 133
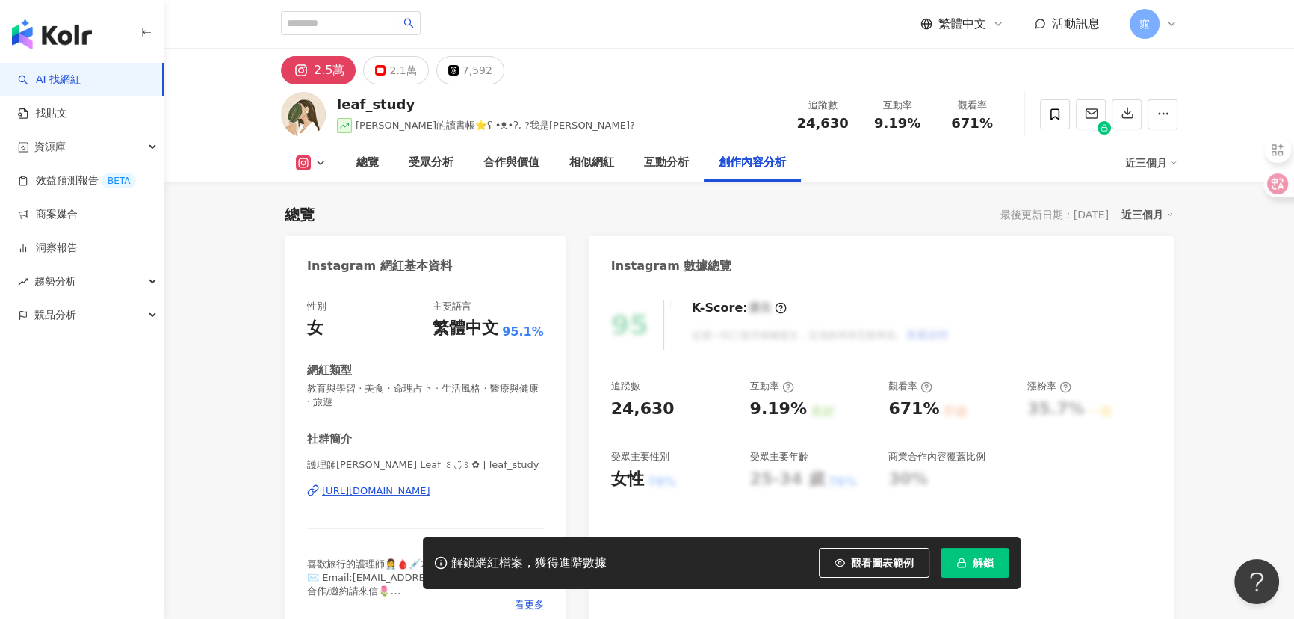
scroll to position [4554, 0]
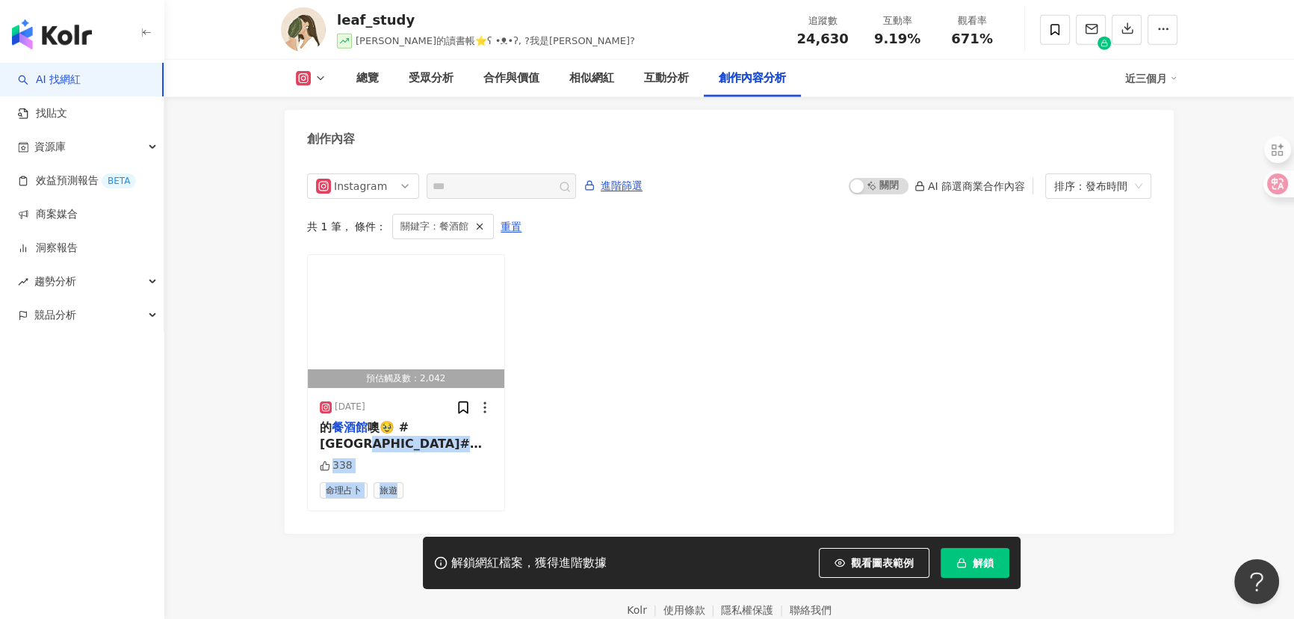
drag, startPoint x: 409, startPoint y: 495, endPoint x: 616, endPoint y: 418, distance: 220.5
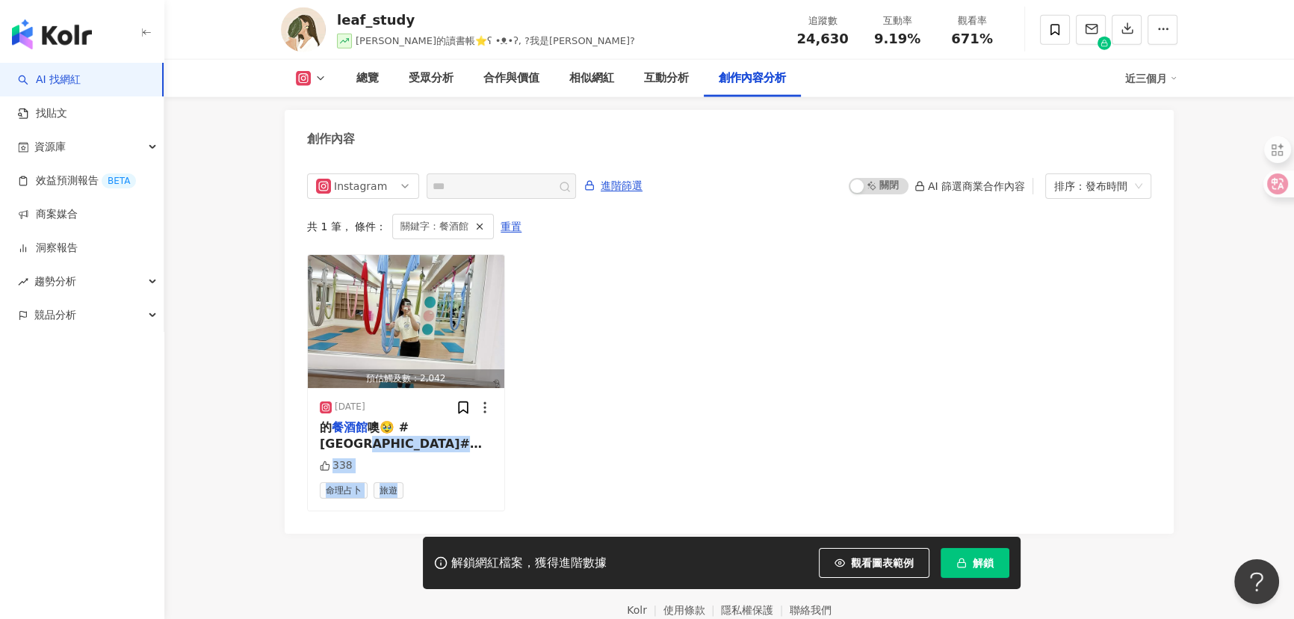
click at [616, 418] on div "預估觸及數：2,042 2025/4/13 的 餐酒館 噢🥹 #台北#台北市#taiwan #taipei 338 命理占卜 旅遊" at bounding box center [729, 382] width 844 height 257
click at [561, 450] on div "預估觸及數：2,042 2025/4/13 的 餐酒館 噢🥹 #台北#台北市#taiwan #taipei 338 命理占卜 旅遊" at bounding box center [729, 382] width 844 height 257
click at [433, 433] on div "的 餐酒館 噢🥹 #台北#台北市#taiwan #taipei" at bounding box center [406, 436] width 173 height 34
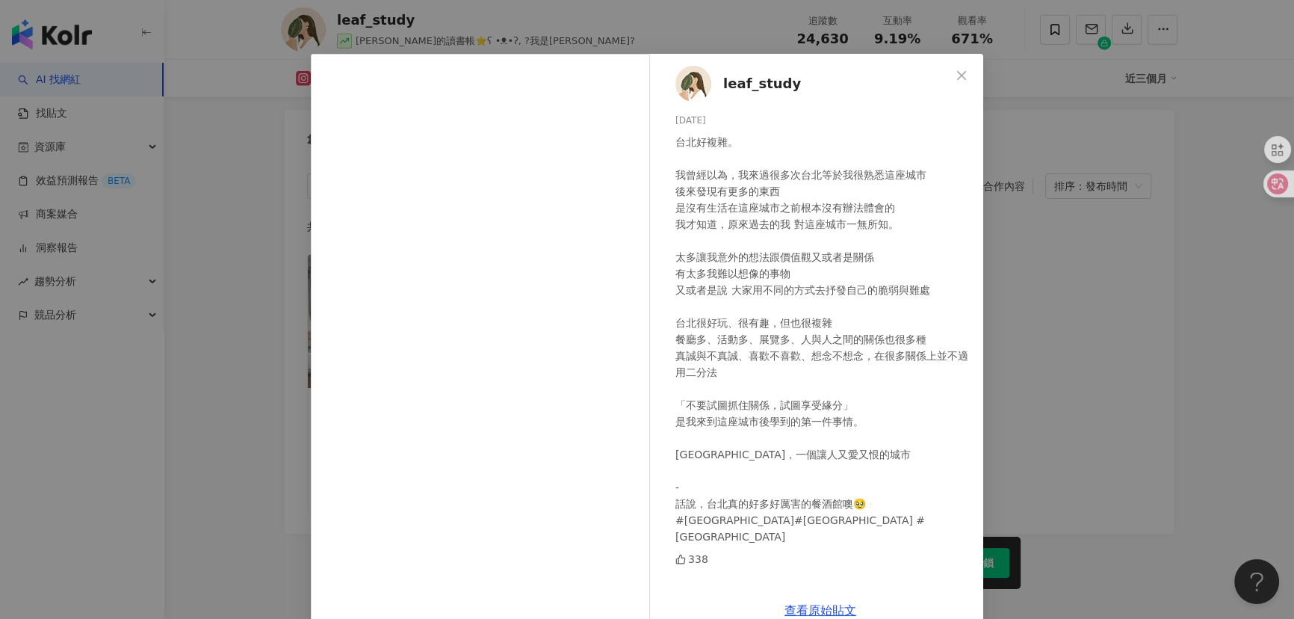
scroll to position [52, 0]
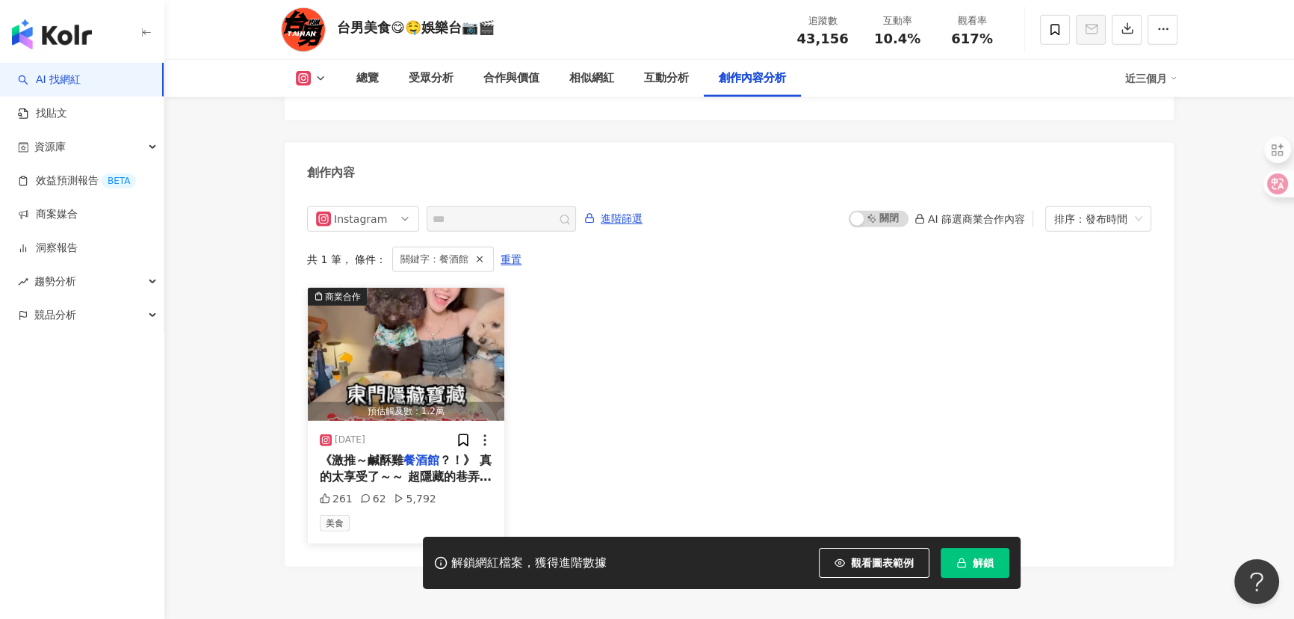
click at [426, 453] on span "？！》 真的太享受了～～ 超隱藏的巷弄美食寶藏店 而且還是寵物友善環境 大安森林公園散步完就能來吃 靠近東門捷運站出來走88步 真的88步就到了🤣👍👍👍 隱藏…" at bounding box center [406, 552] width 172 height 198
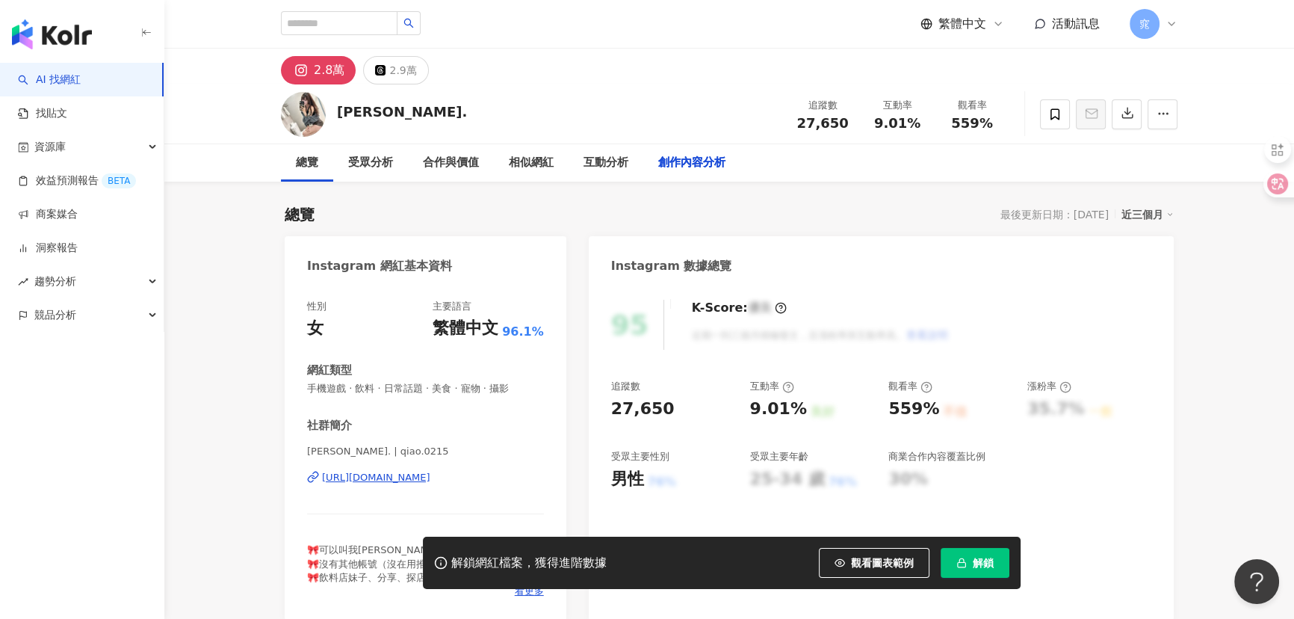
scroll to position [4607, 0]
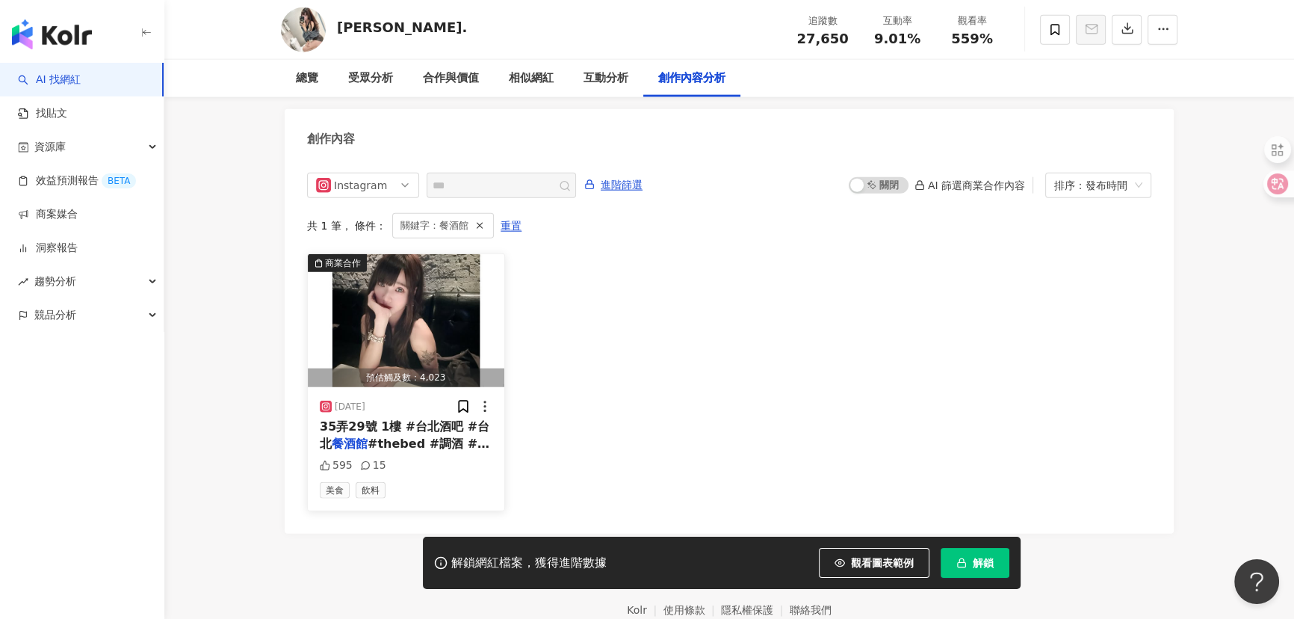
click at [409, 299] on img "button" at bounding box center [406, 320] width 196 height 133
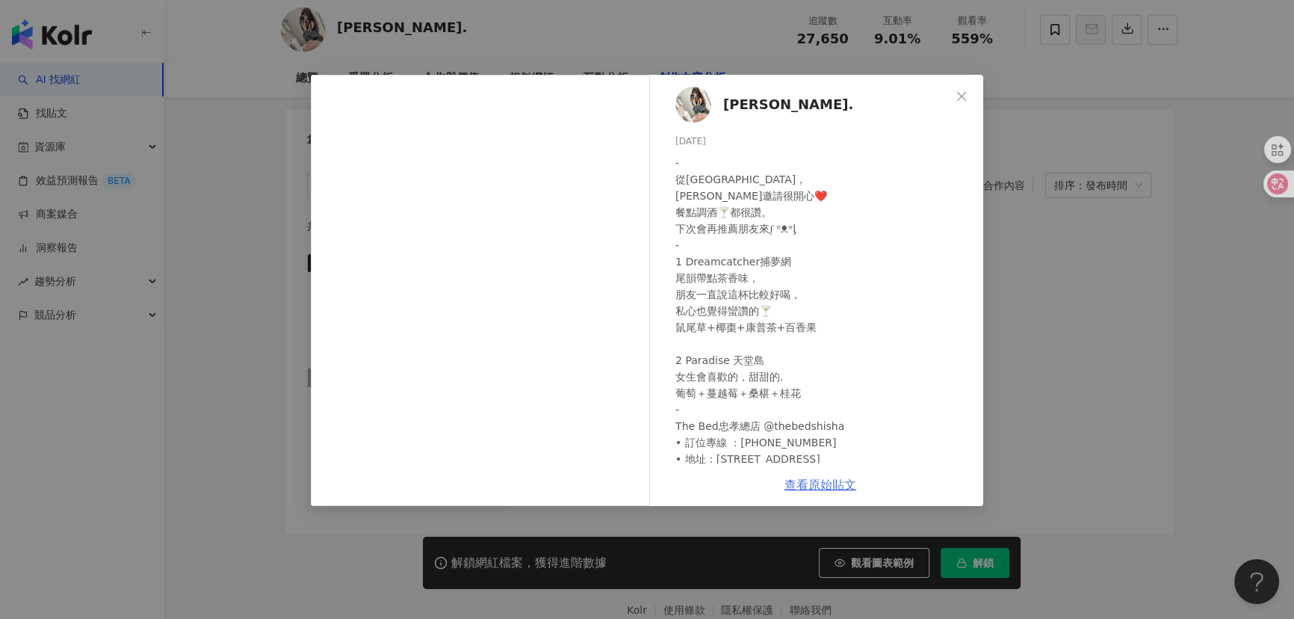
click at [831, 490] on link "查看原始貼文" at bounding box center [820, 484] width 72 height 14
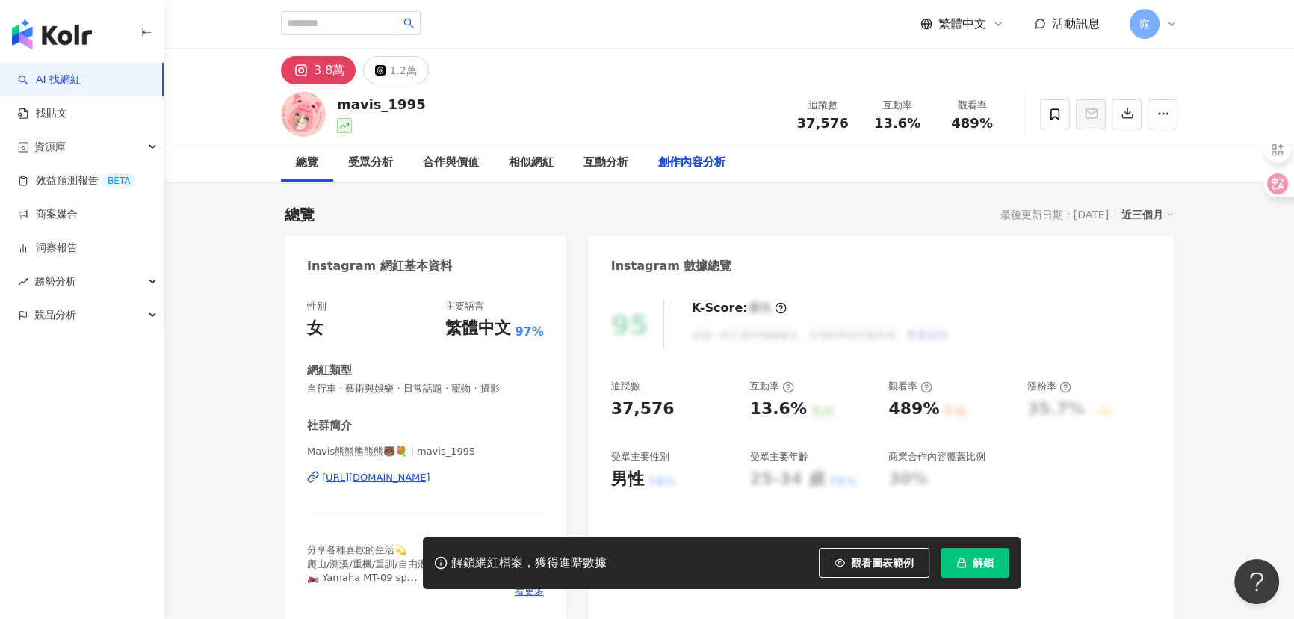
scroll to position [4541, 0]
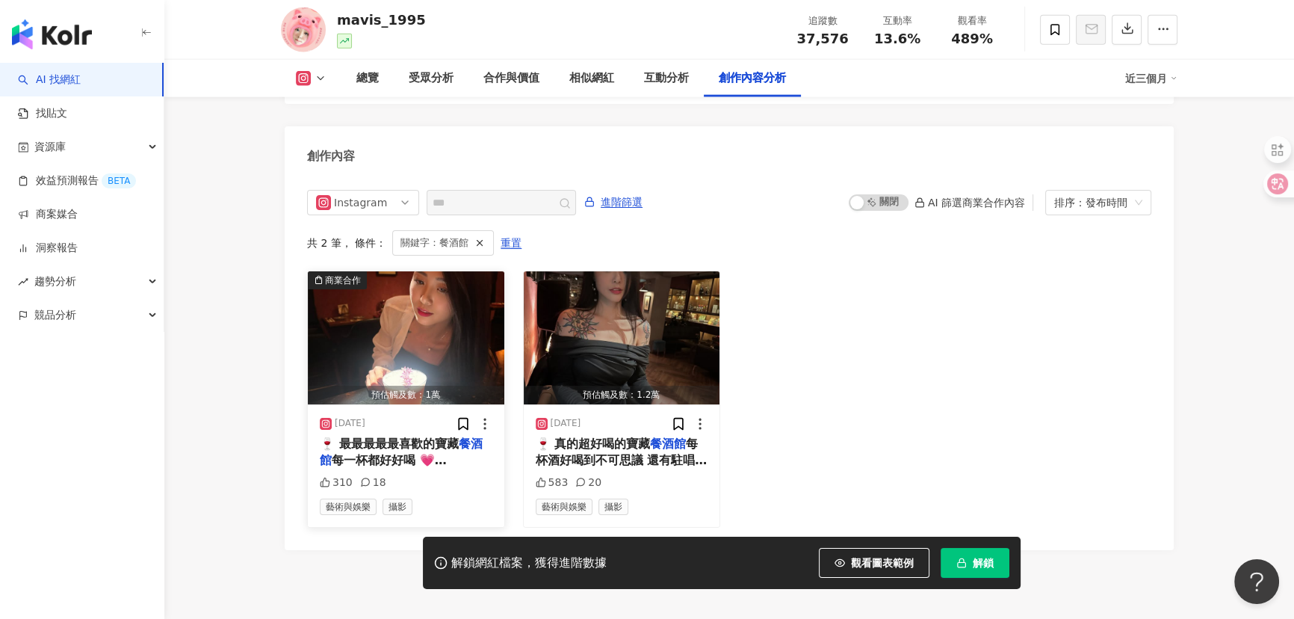
click at [437, 300] on img "button" at bounding box center [406, 337] width 196 height 133
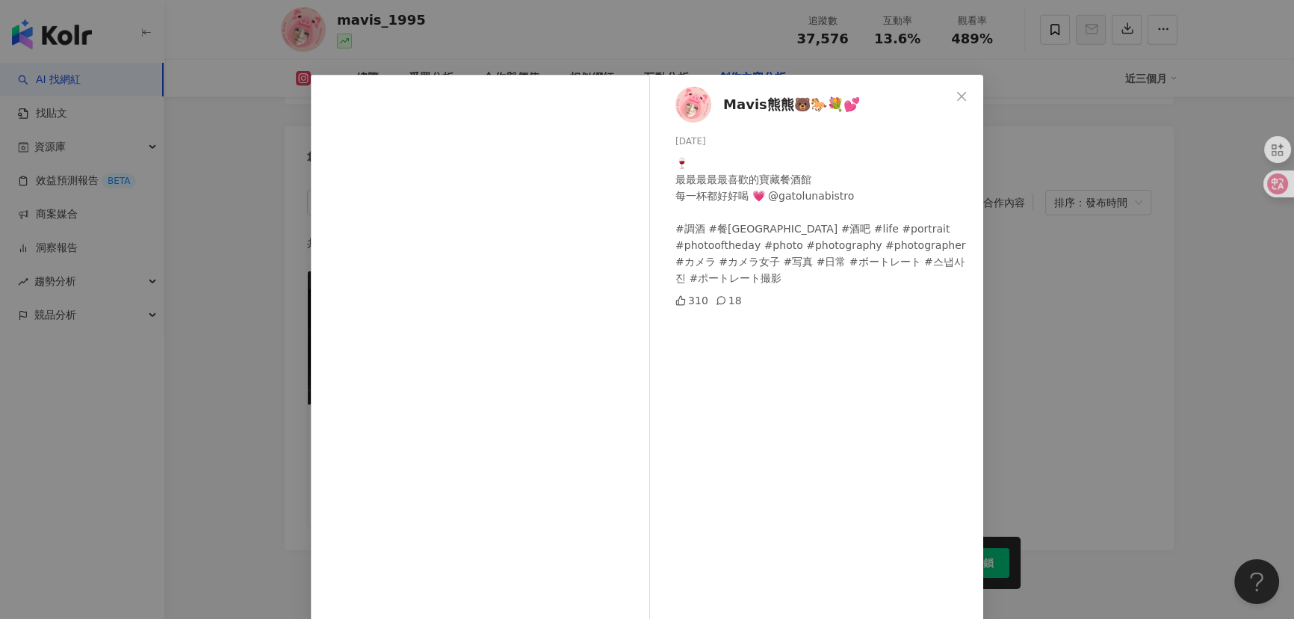
click at [240, 395] on div "Mavis熊熊🐻🐎💐💕 2025/5/9 🍷 最最最最最喜歡的寶藏餐酒館 每一杯都好好喝 💗 @gatolunabistro #調酒 #餐酒館 #台北餐酒館 …" at bounding box center [647, 309] width 1294 height 619
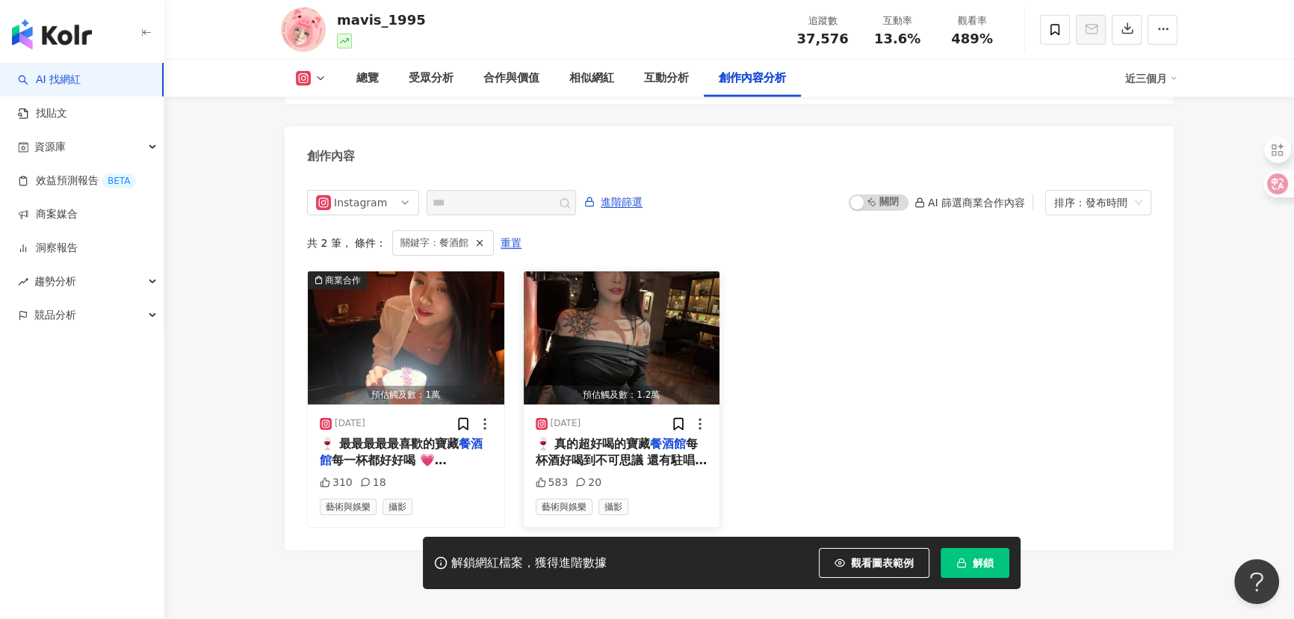
click at [586, 311] on img "button" at bounding box center [622, 337] width 196 height 133
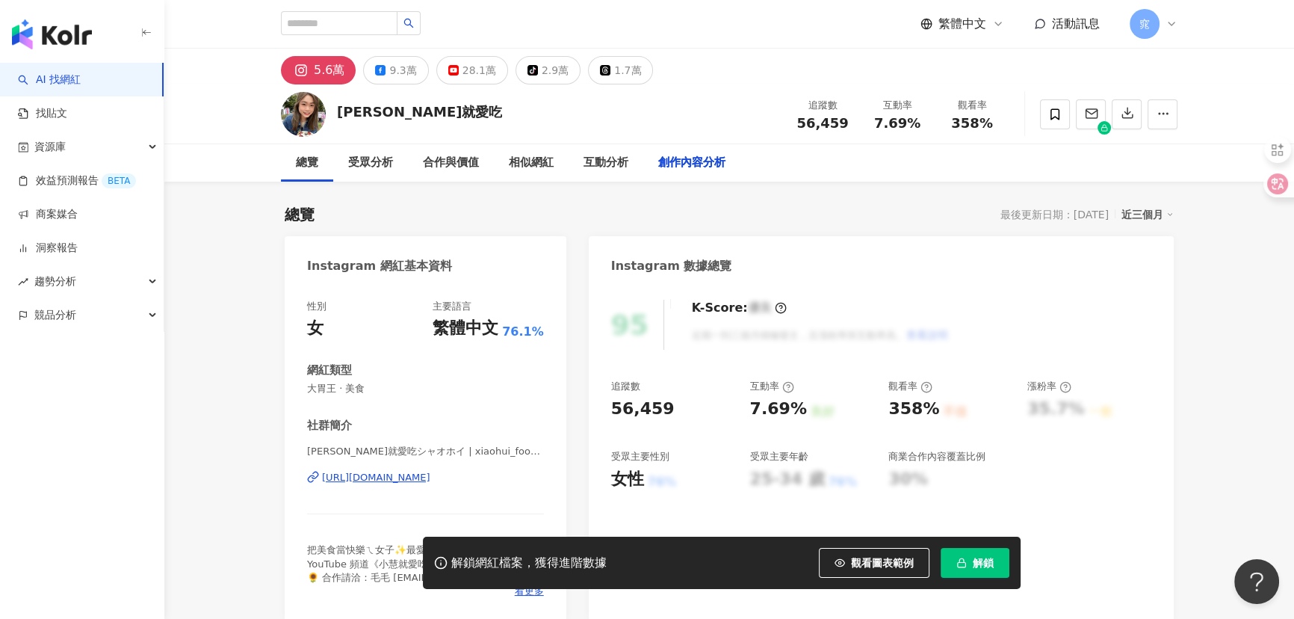
scroll to position [4574, 0]
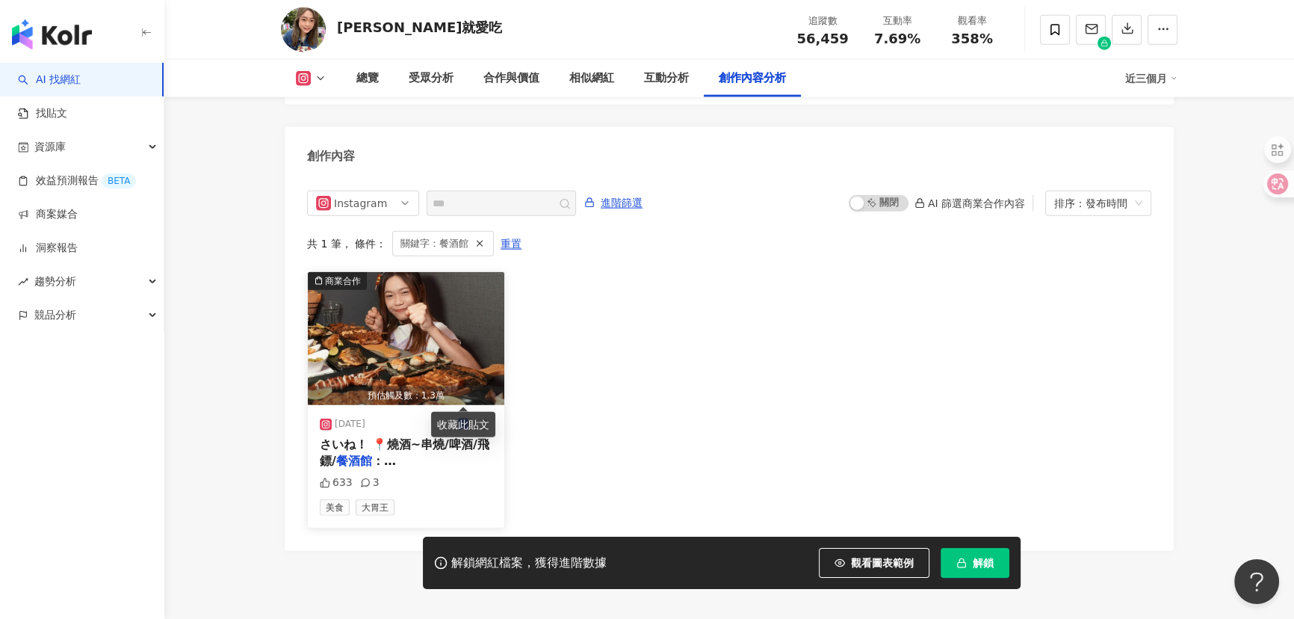
click at [412, 304] on img "button" at bounding box center [406, 338] width 196 height 133
